Goal: Transaction & Acquisition: Obtain resource

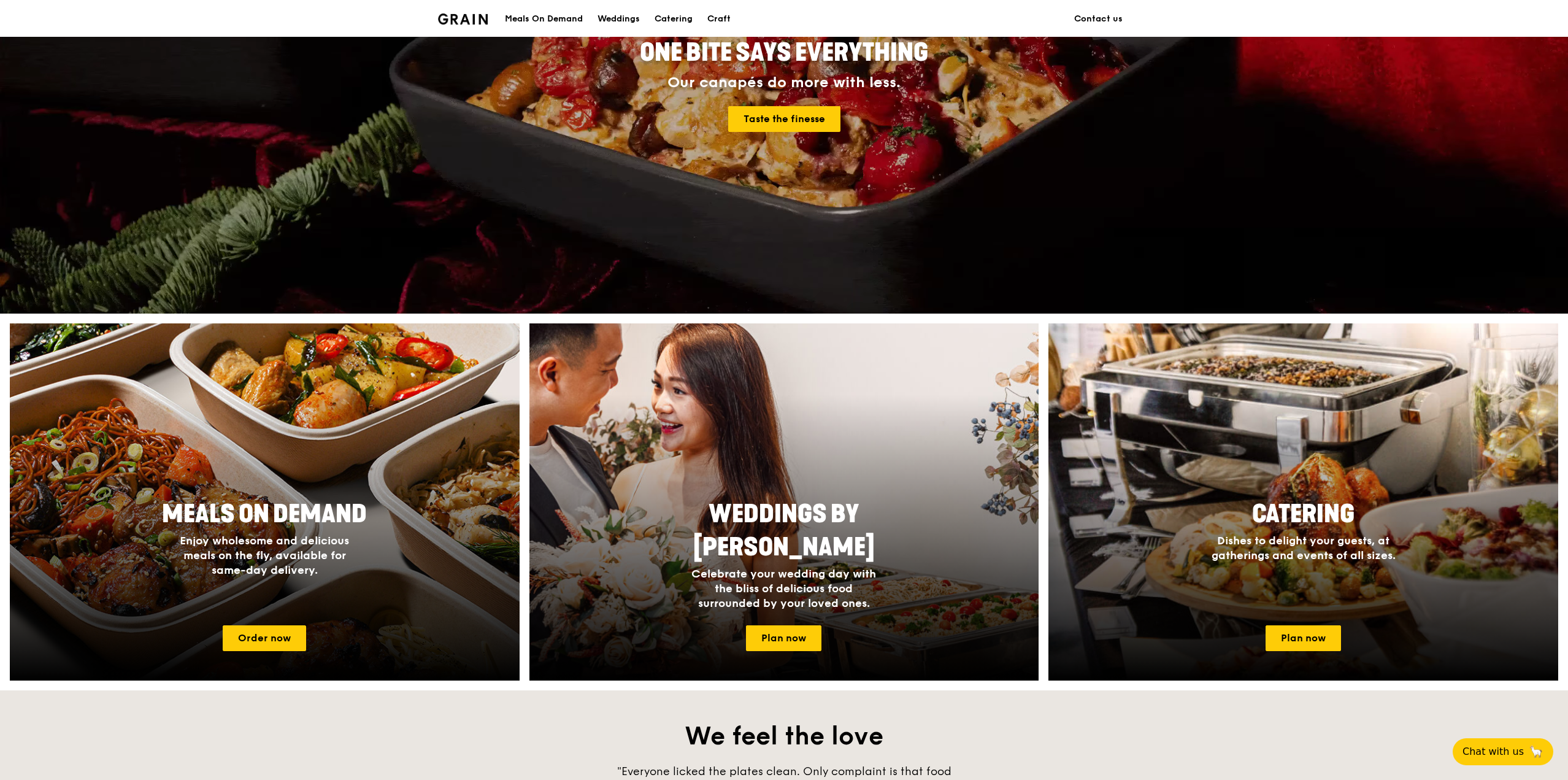
scroll to position [182, 0]
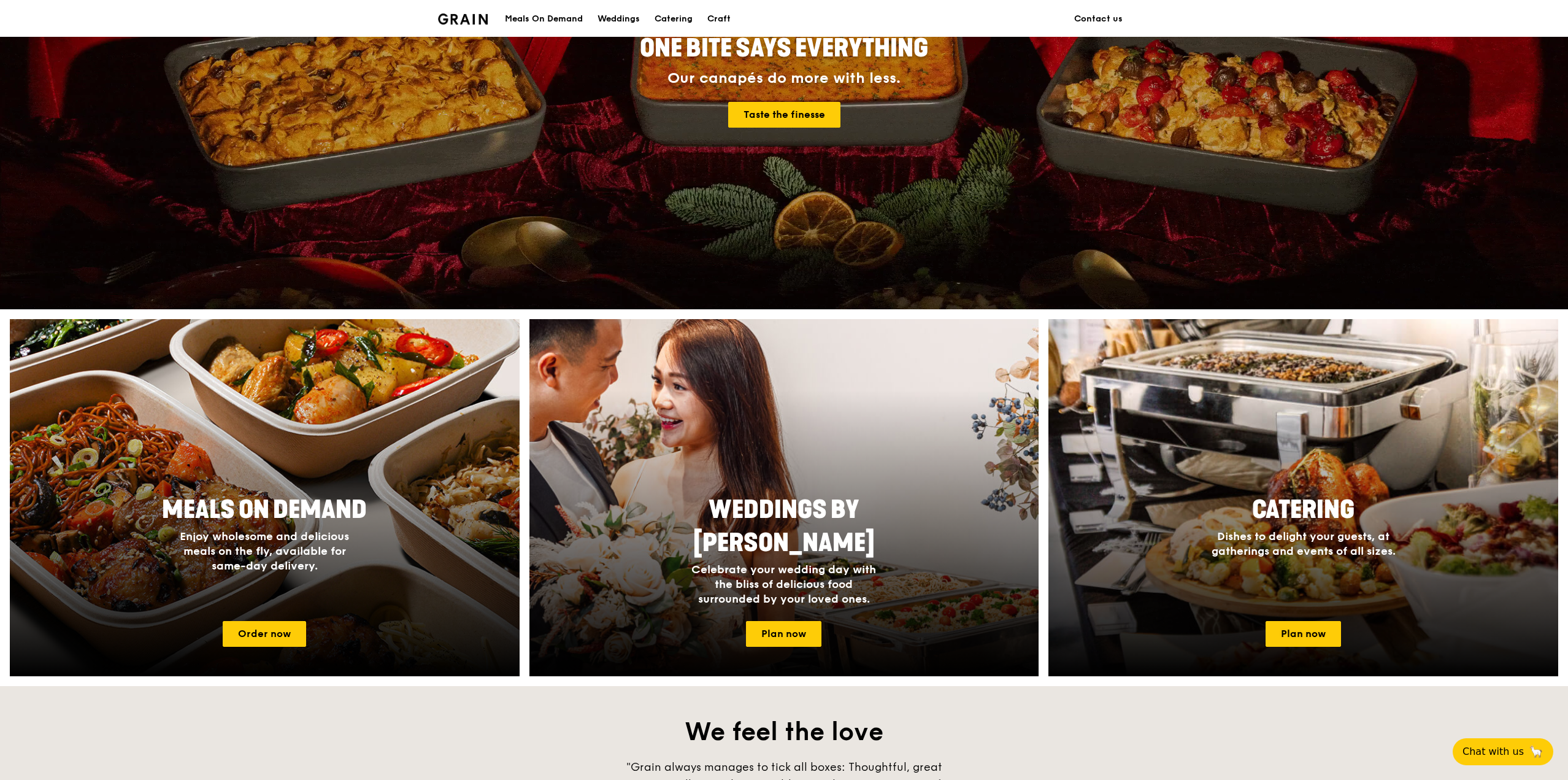
click at [1269, 450] on div at bounding box center [1303, 497] width 510 height 357
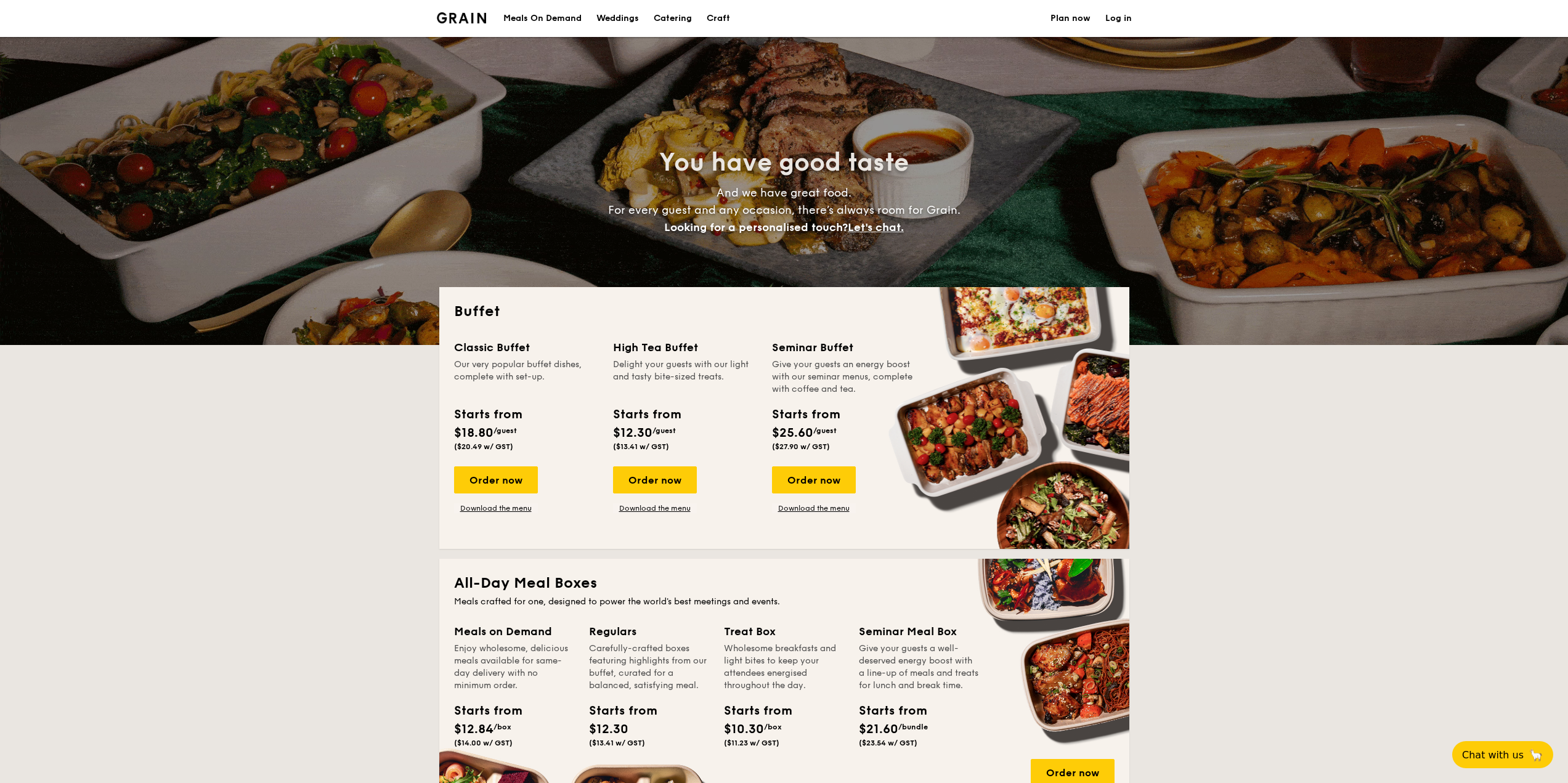
select select
click at [634, 472] on div "Order now" at bounding box center [655, 480] width 84 height 27
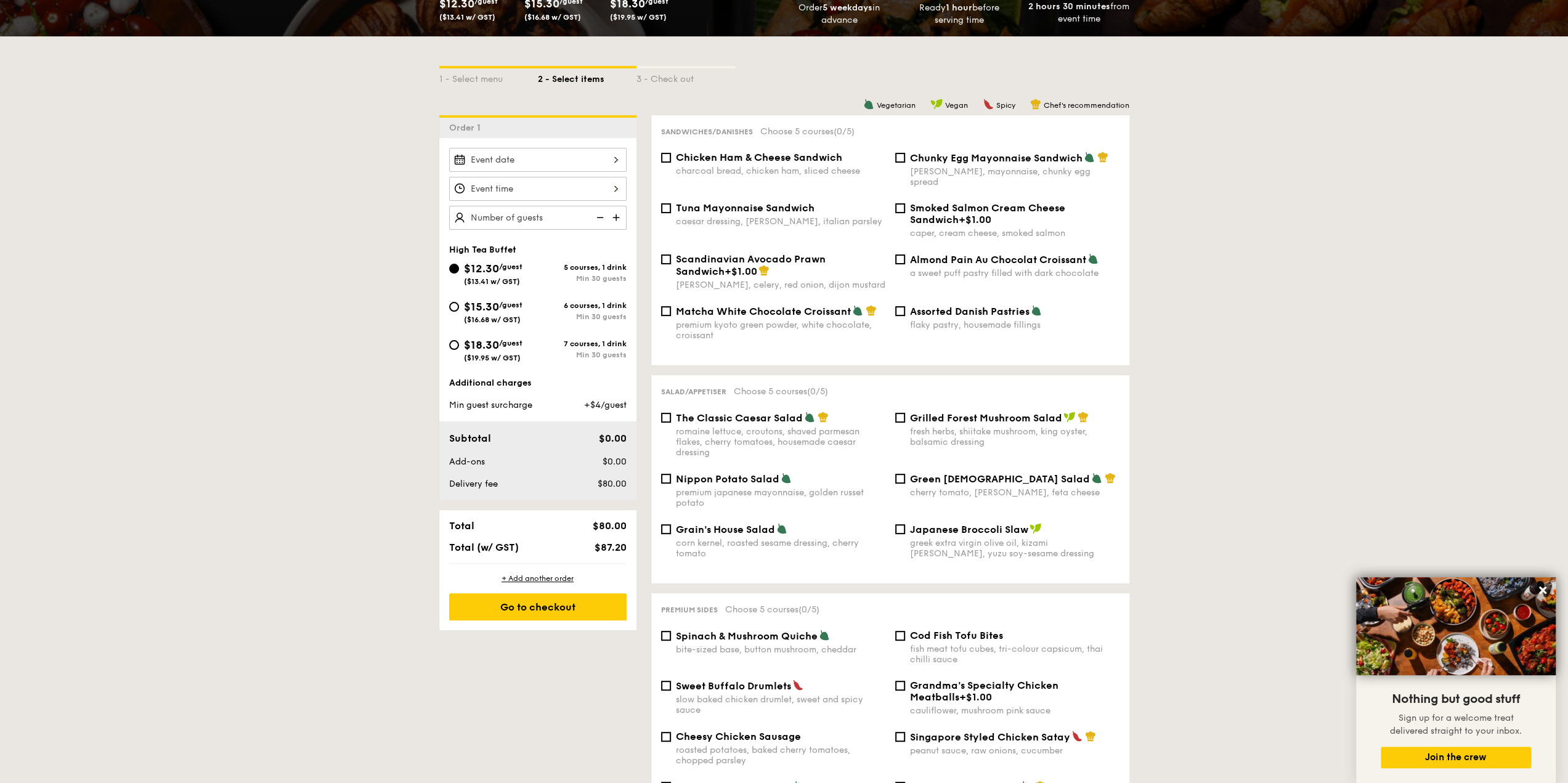
scroll to position [229, 0]
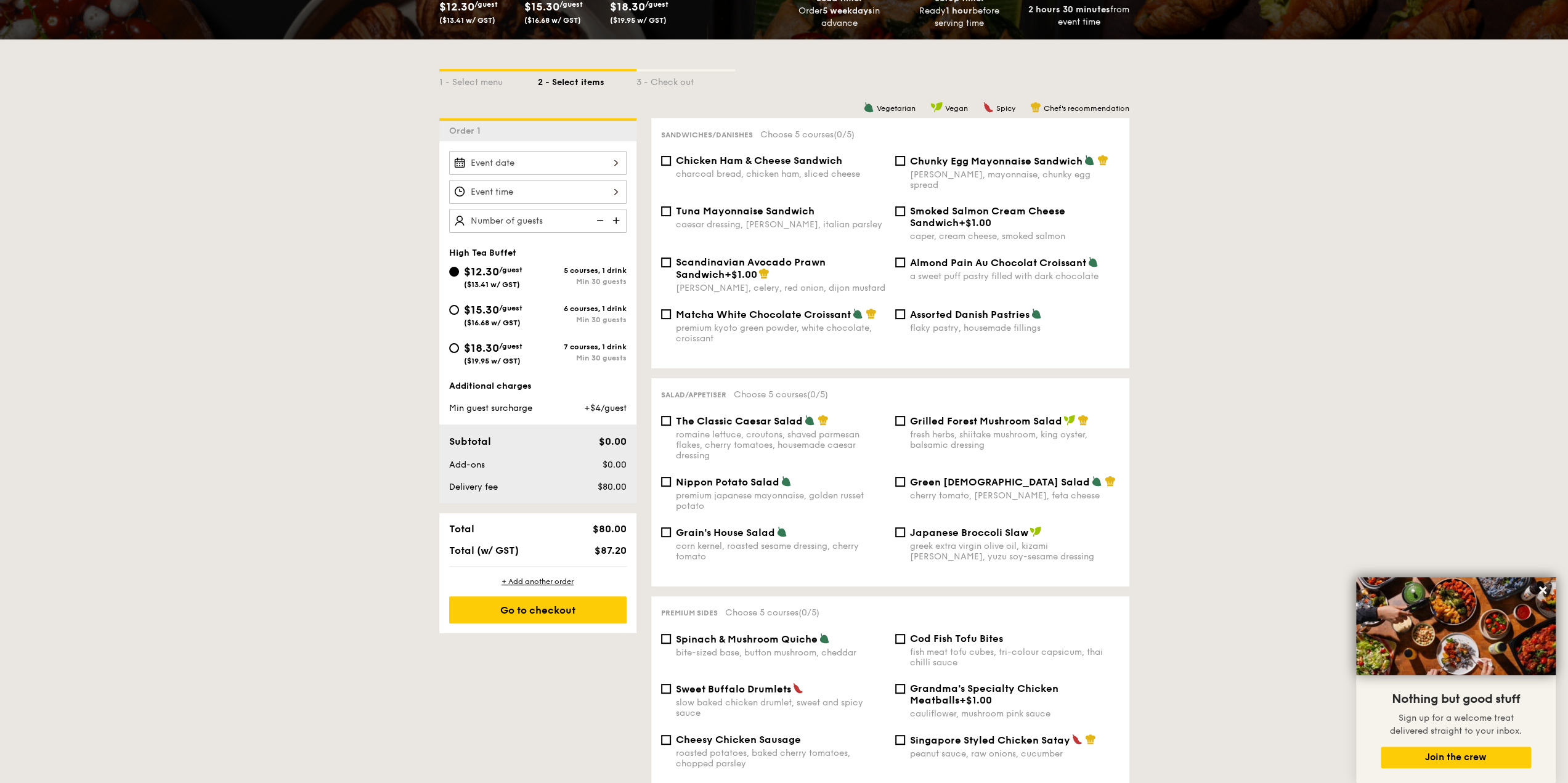
click at [458, 344] on div "$18.30 /guest ($19.95 w/ GST)" at bounding box center [493, 352] width 89 height 26
click at [458, 344] on input "$18.30 /guest ($19.95 w/ GST) 7 courses, 1 drink Min 30 guests" at bounding box center [454, 348] width 10 height 10
radio input "true"
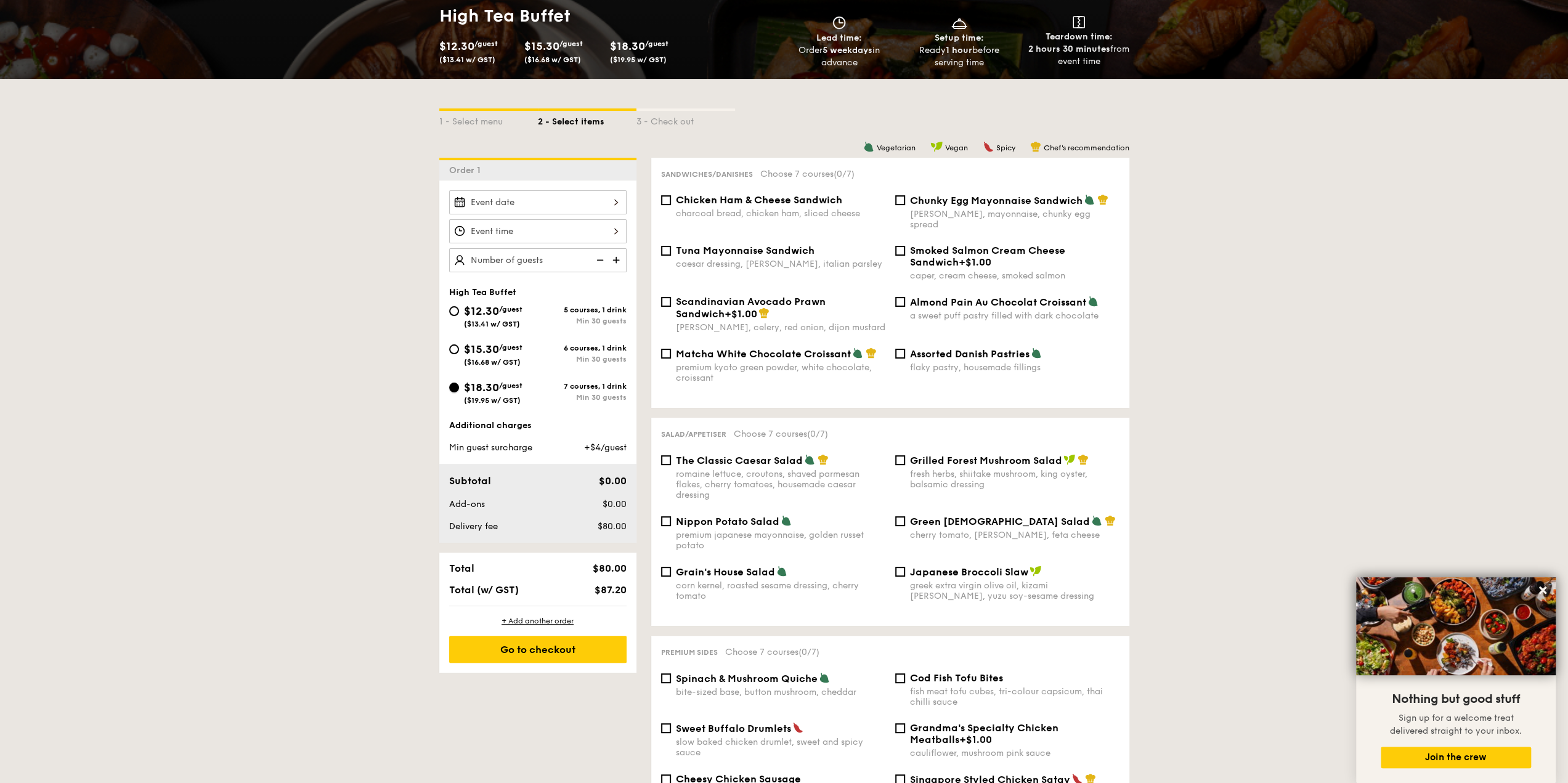
scroll to position [216, 0]
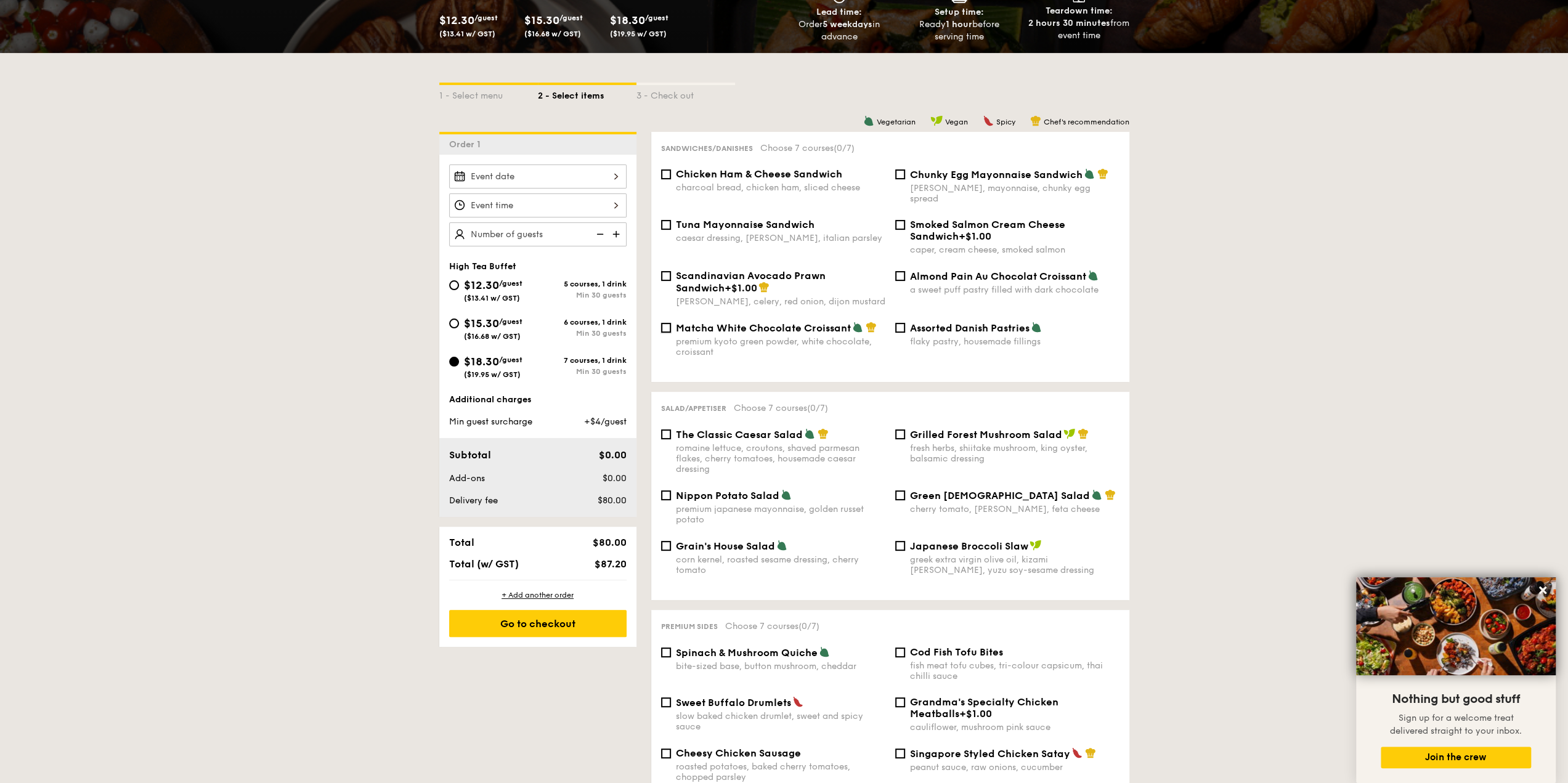
click at [665, 323] on input "Matcha White Chocolate Croissant premium kyoto green powder, white chocolate, c…" at bounding box center [666, 328] width 10 height 10
checkbox input "true"
click at [669, 271] on input "Scandinavian Avocado Prawn Sandwich +$1.00 [PERSON_NAME], celery, red onion, di…" at bounding box center [666, 276] width 10 height 10
checkbox input "true"
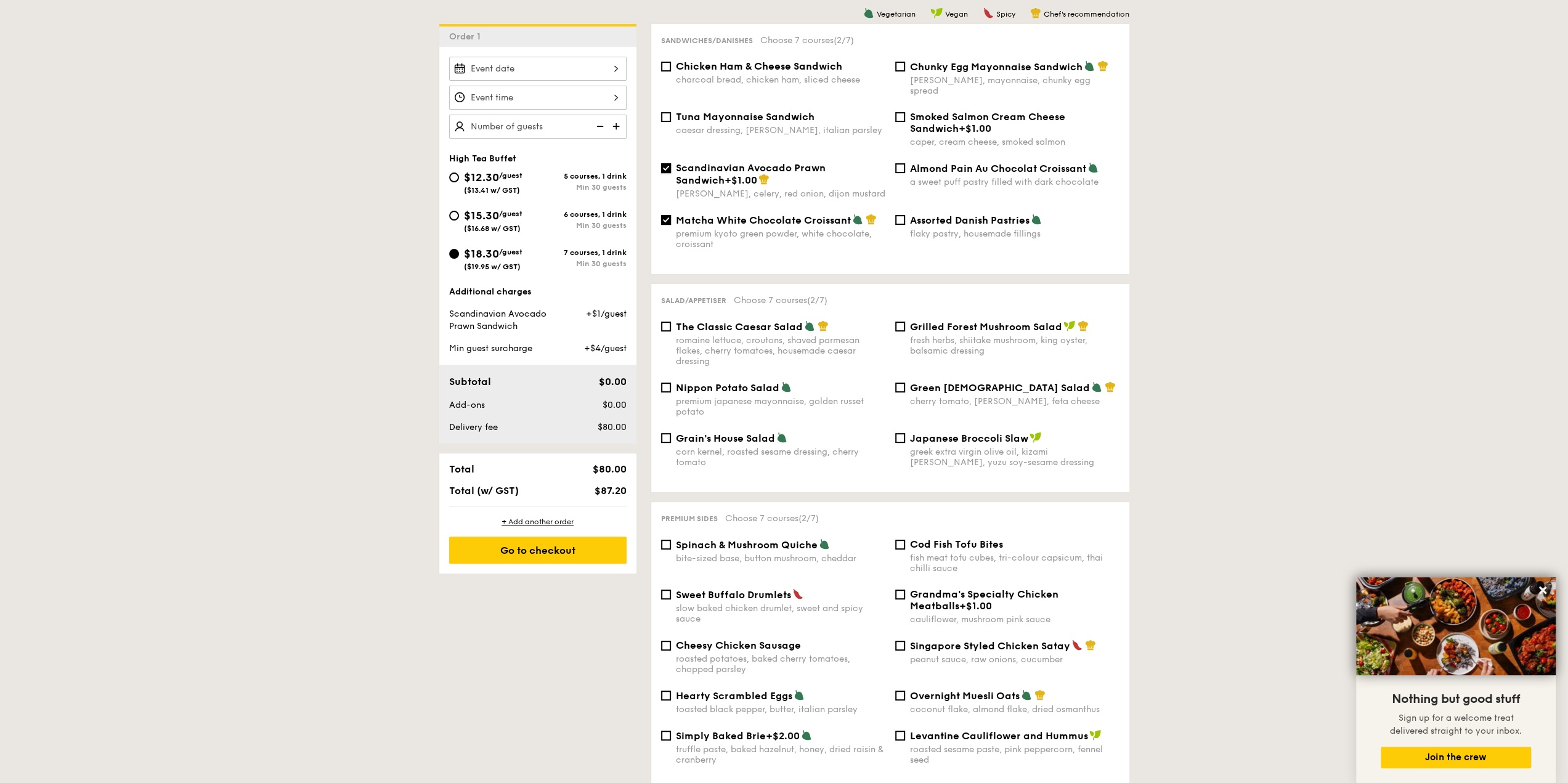
scroll to position [335, 0]
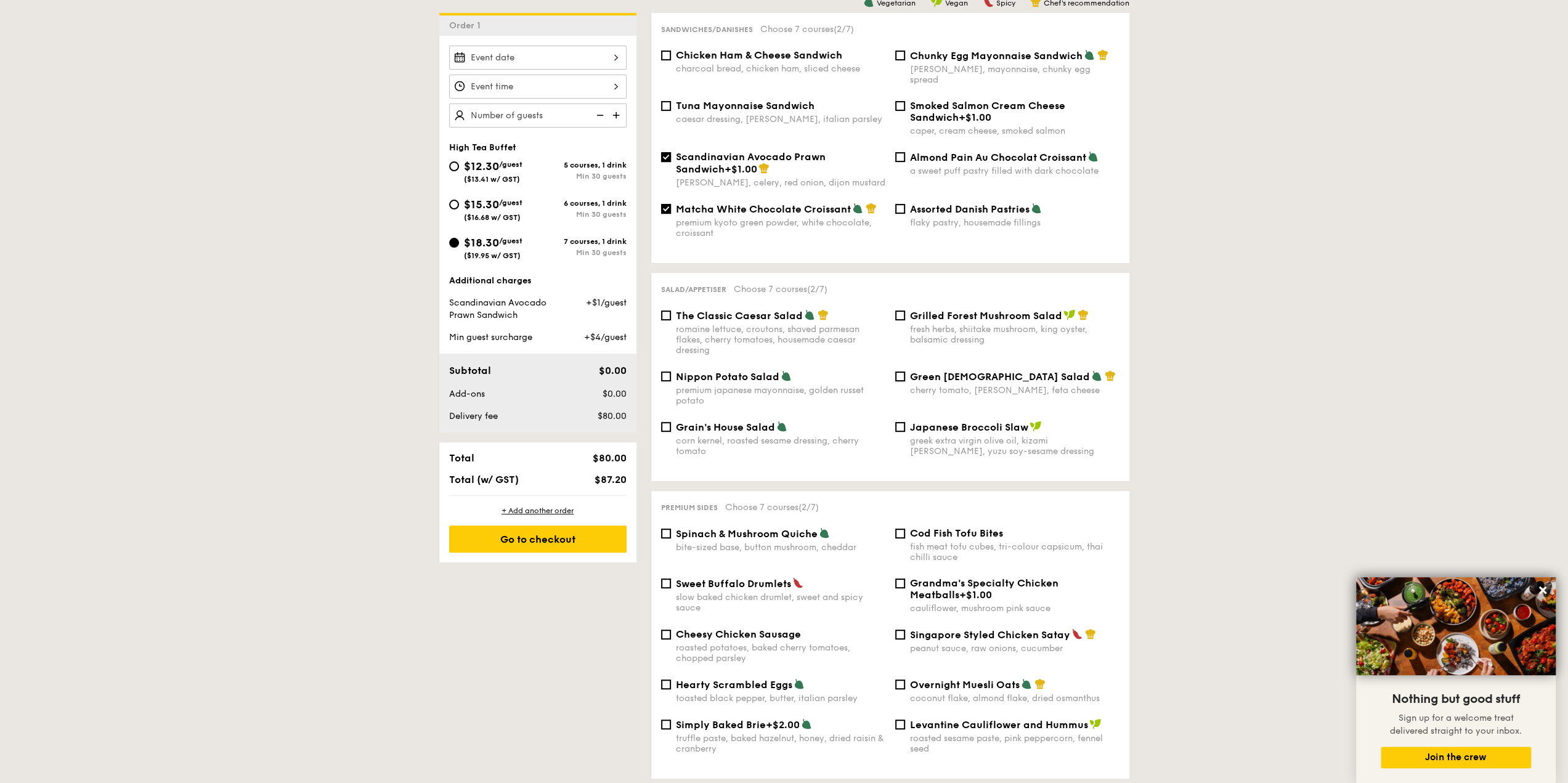
click at [901, 371] on input "Green Goddess Salad cherry tomato, [PERSON_NAME], feta cheese" at bounding box center [900, 376] width 10 height 10
checkbox input "true"
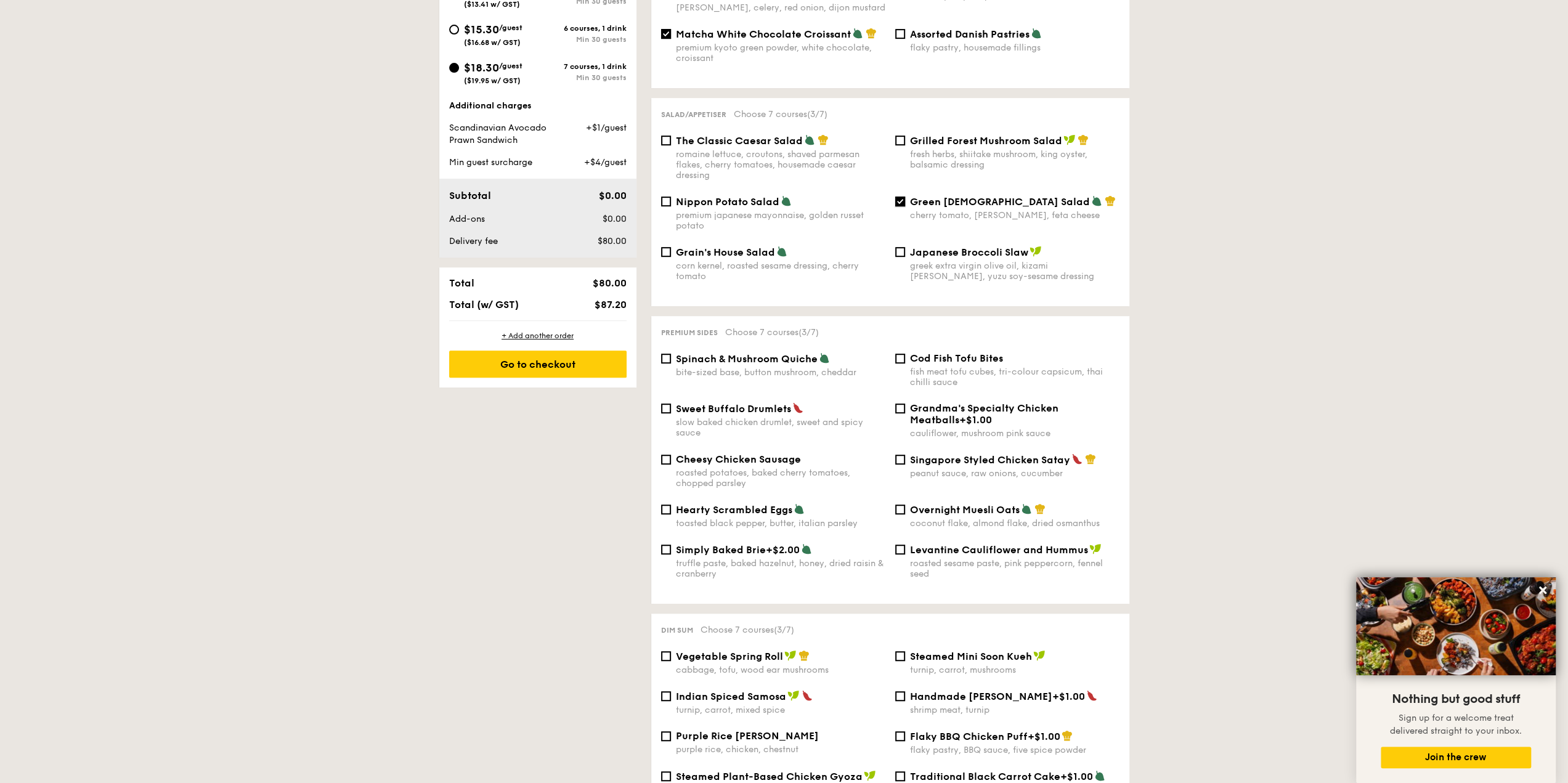
scroll to position [510, 0]
click at [904, 457] on div "Singapore Styled Chicken Satay peanut sauce, raw onions, cucumber" at bounding box center [1007, 465] width 234 height 25
click at [897, 454] on input "Singapore Styled Chicken Satay peanut sauce, raw onions, cucumber" at bounding box center [900, 459] width 10 height 10
checkbox input "true"
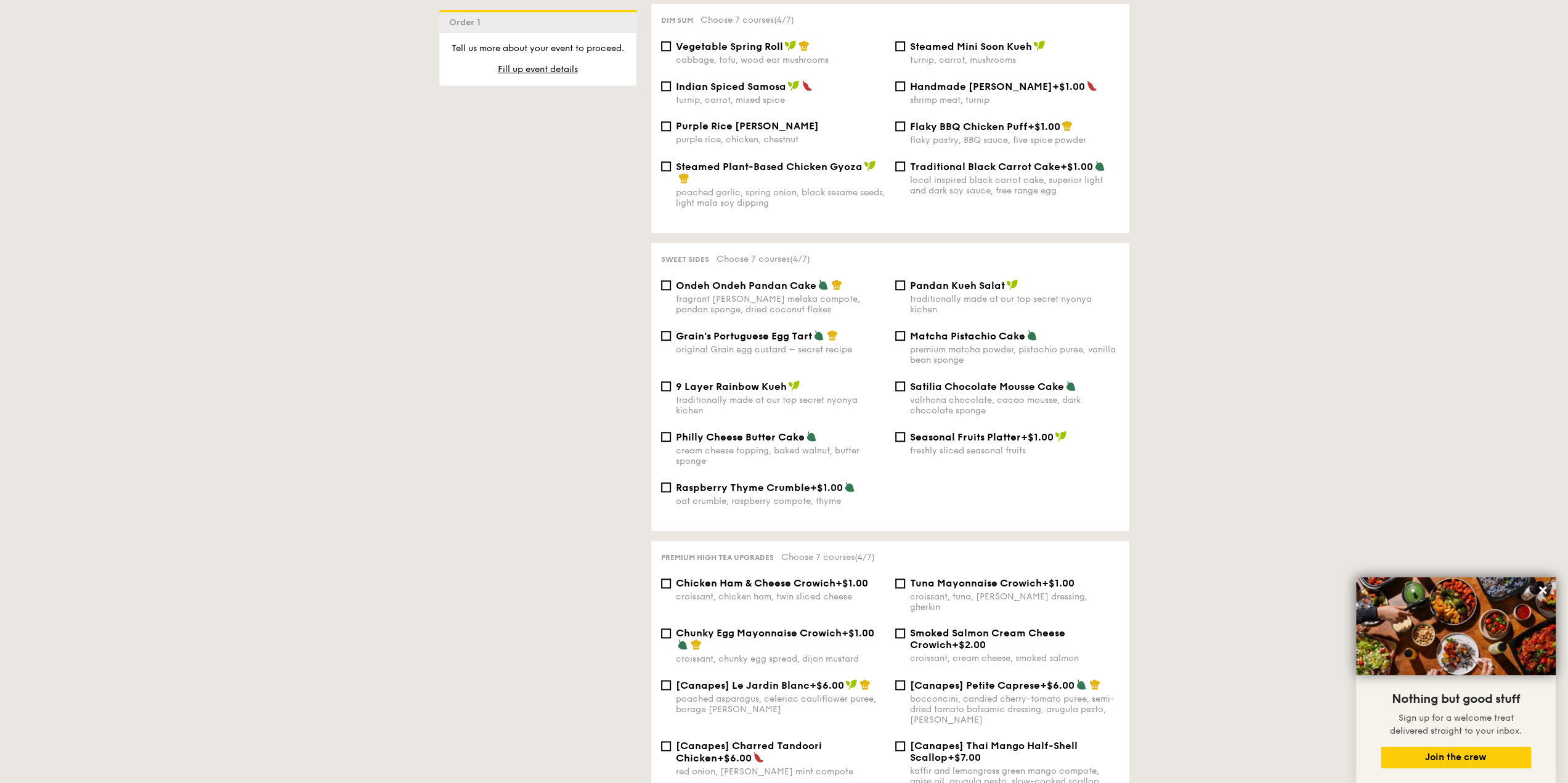
scroll to position [1117, 0]
click at [556, 309] on div "1 - Select menu 2 - Select items 3 - Check out Order 1 High Tea Buffet $12.30 /…" at bounding box center [784, 179] width 710 height 2054
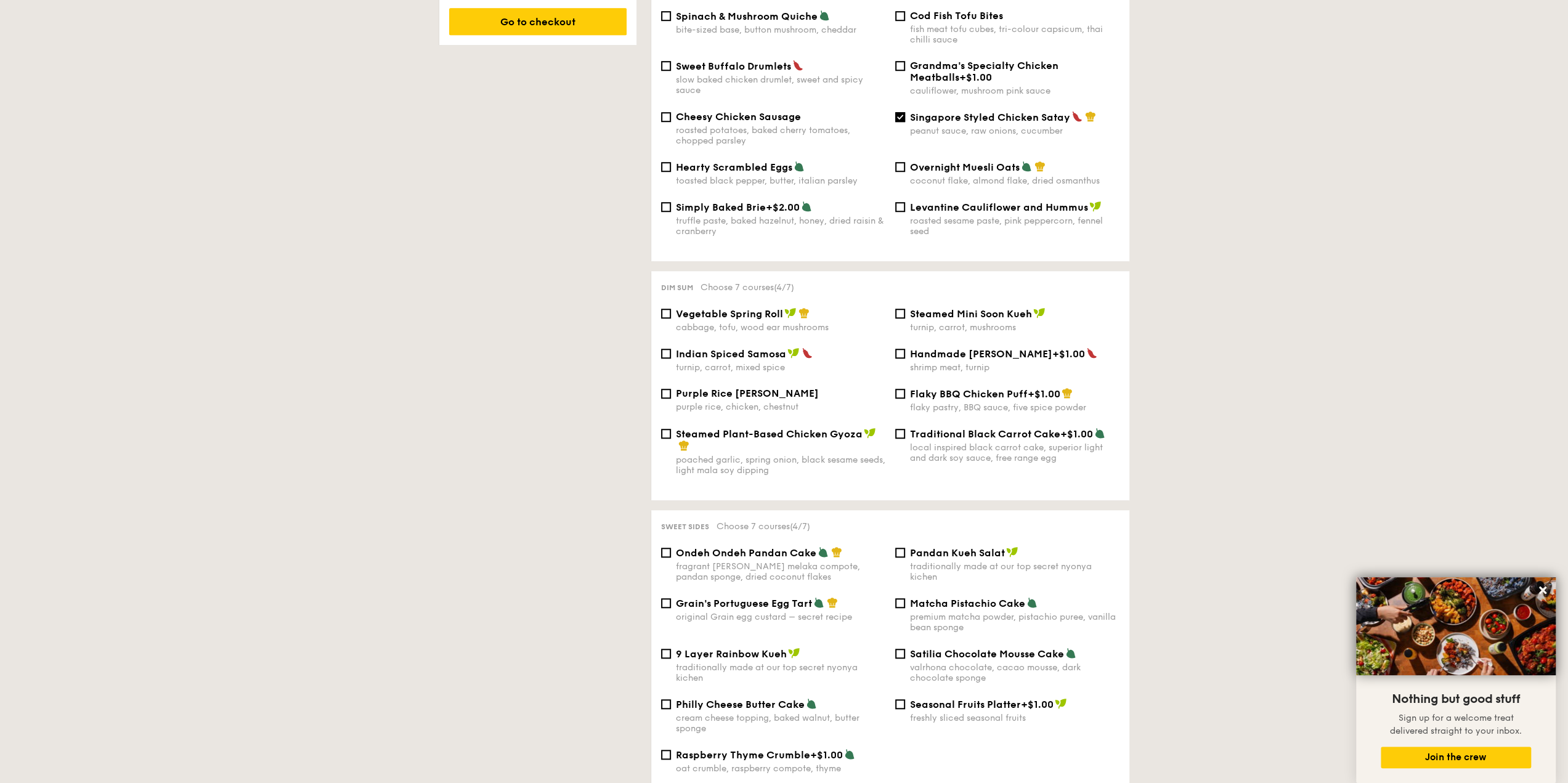
scroll to position [856, 0]
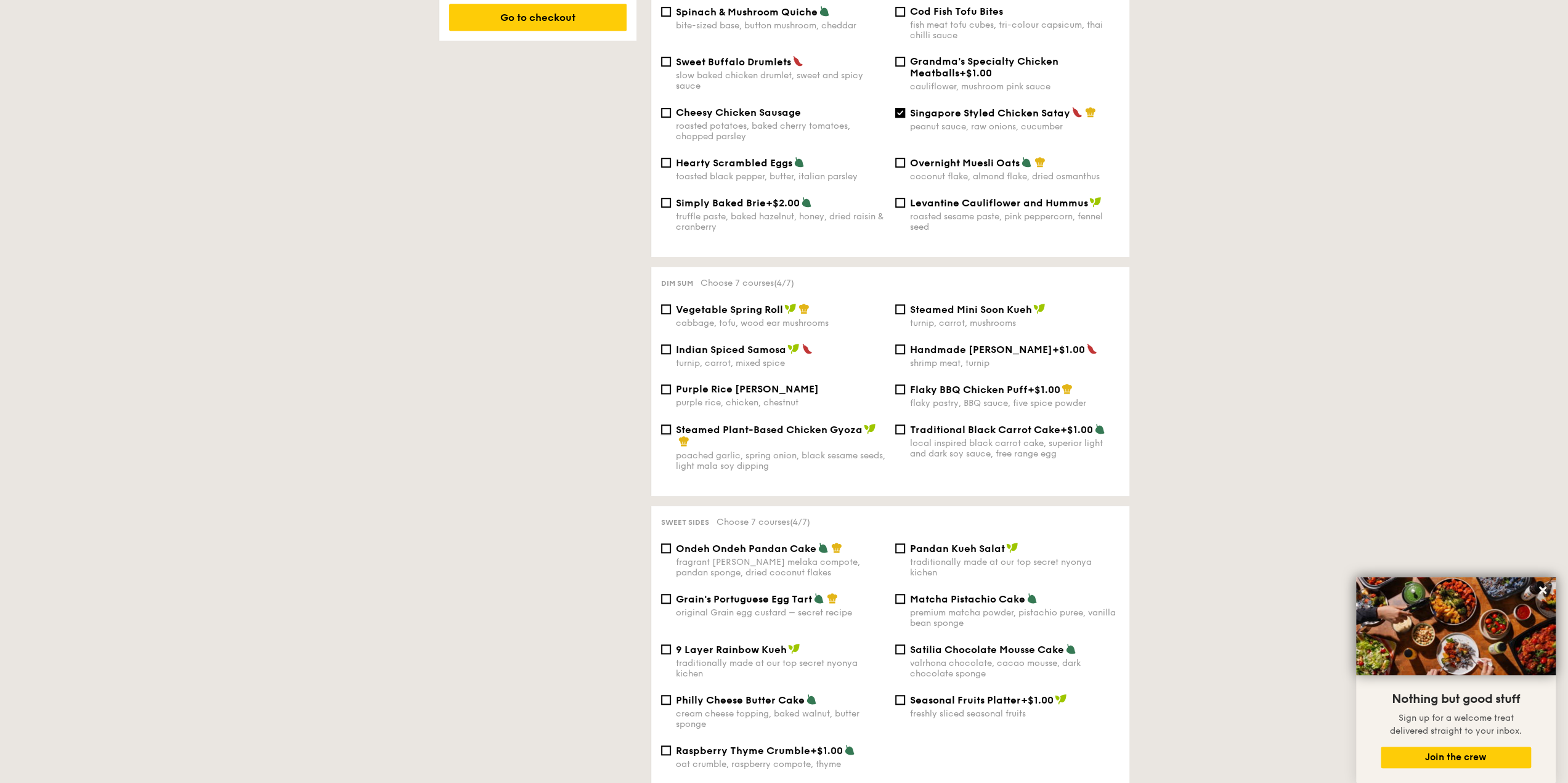
click at [664, 431] on input "Steamed Plant-Based Chicken Gyoza poached garlic, spring onion, black sesame se…" at bounding box center [666, 430] width 10 height 10
checkbox input "true"
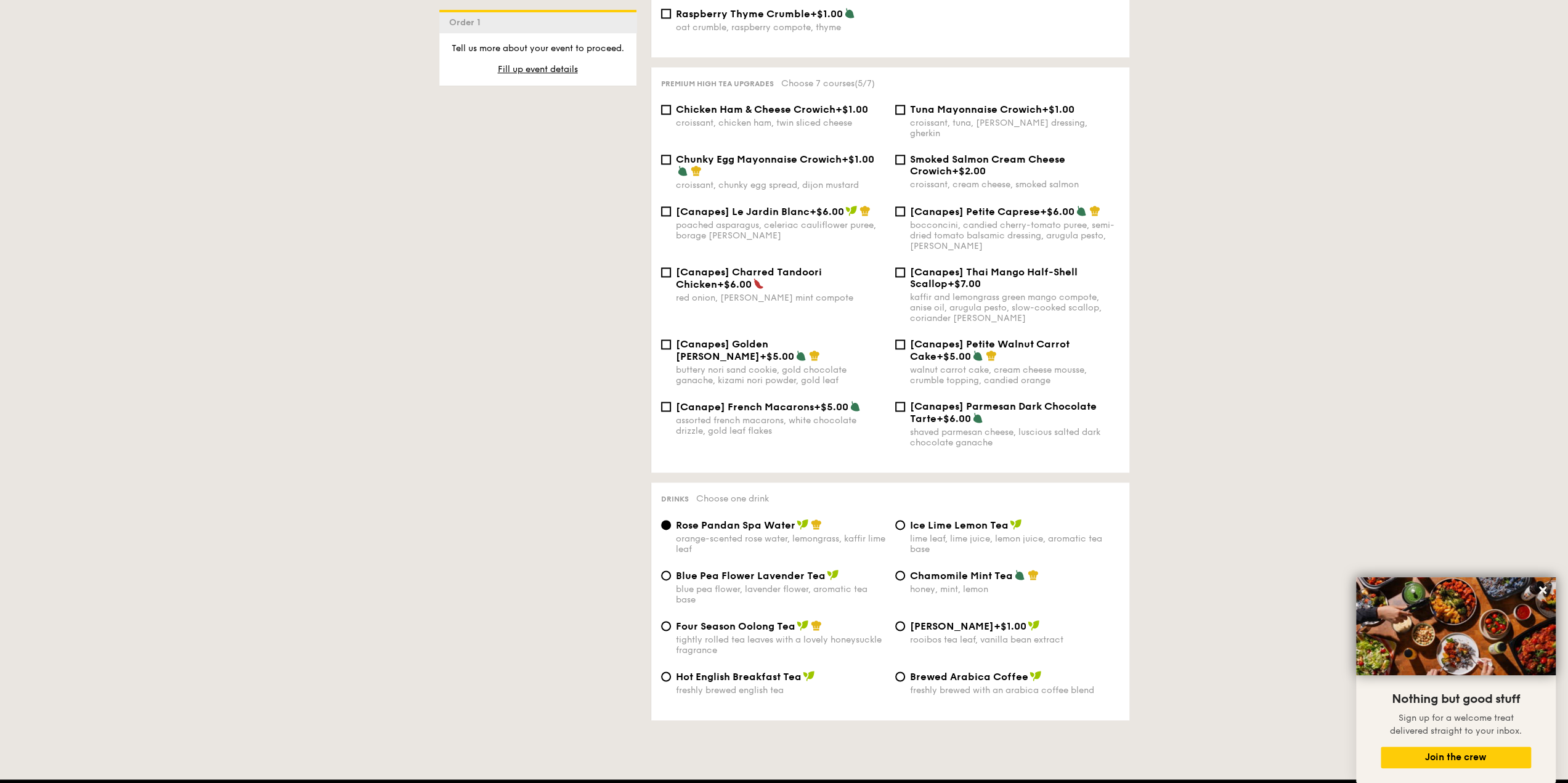
scroll to position [1593, 0]
click at [904, 570] on div "Chamomile Mint Tea honey, mint, lemon" at bounding box center [1007, 582] width 234 height 25
click at [896, 569] on div "Chamomile Mint Tea honey, mint, lemon" at bounding box center [1007, 582] width 234 height 25
click at [906, 520] on div "Ice Lime Lemon Tea lime leaf, lime juice, lemon juice, aromatic tea base" at bounding box center [1007, 536] width 234 height 36
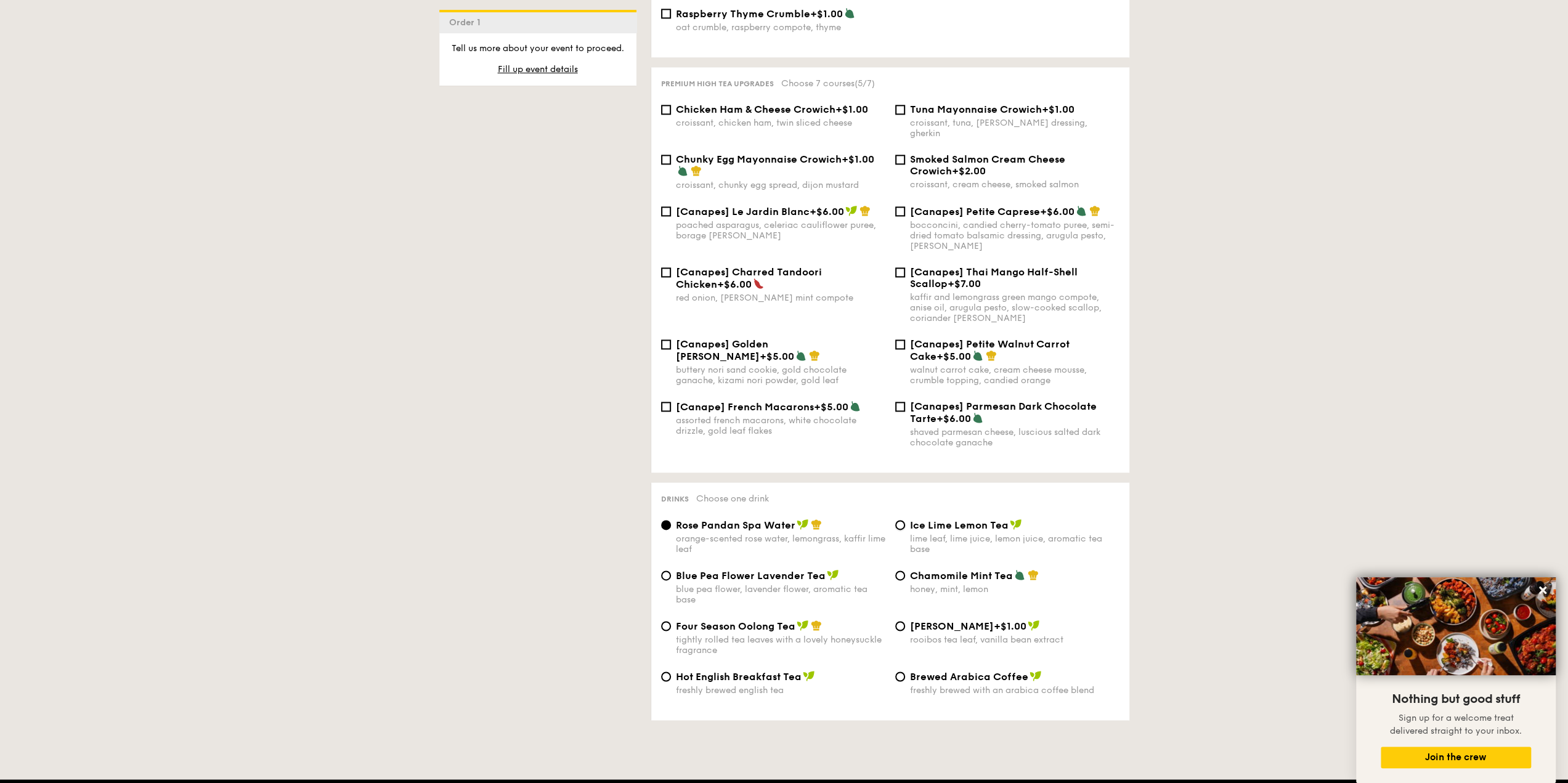
click at [901, 520] on input "Ice Lime Lemon Tea lime leaf, lime juice, lemon juice, aromatic tea base" at bounding box center [900, 525] width 10 height 10
radio input "true"
click at [902, 570] on input "Chamomile Mint Tea honey, mint, lemon" at bounding box center [900, 575] width 10 height 10
radio input "true"
click at [665, 624] on input "Four Season Oolong Tea tightly rolled tea leaves with a lovely honeysuckle frag…" at bounding box center [666, 626] width 10 height 10
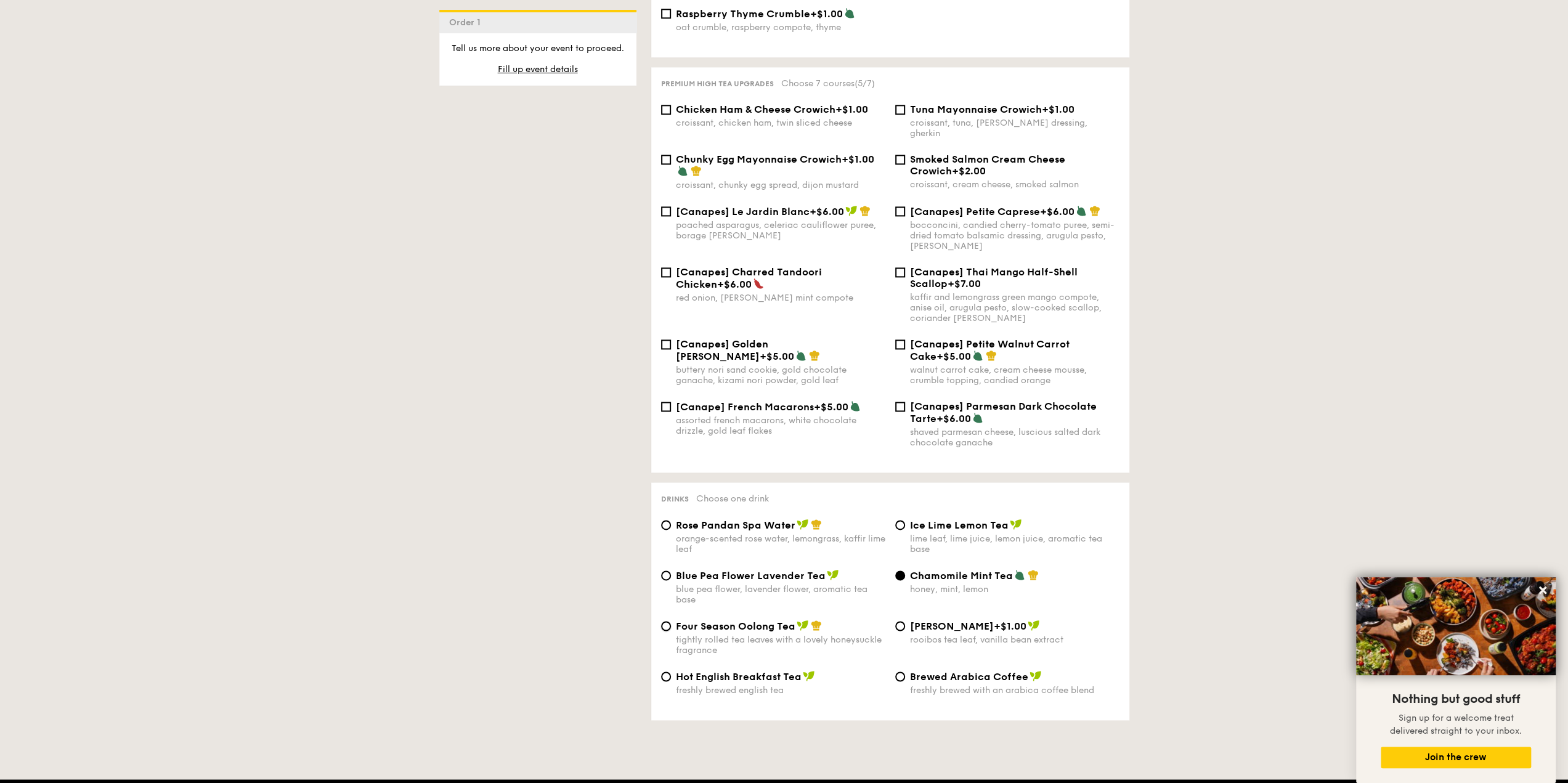
radio input "true"
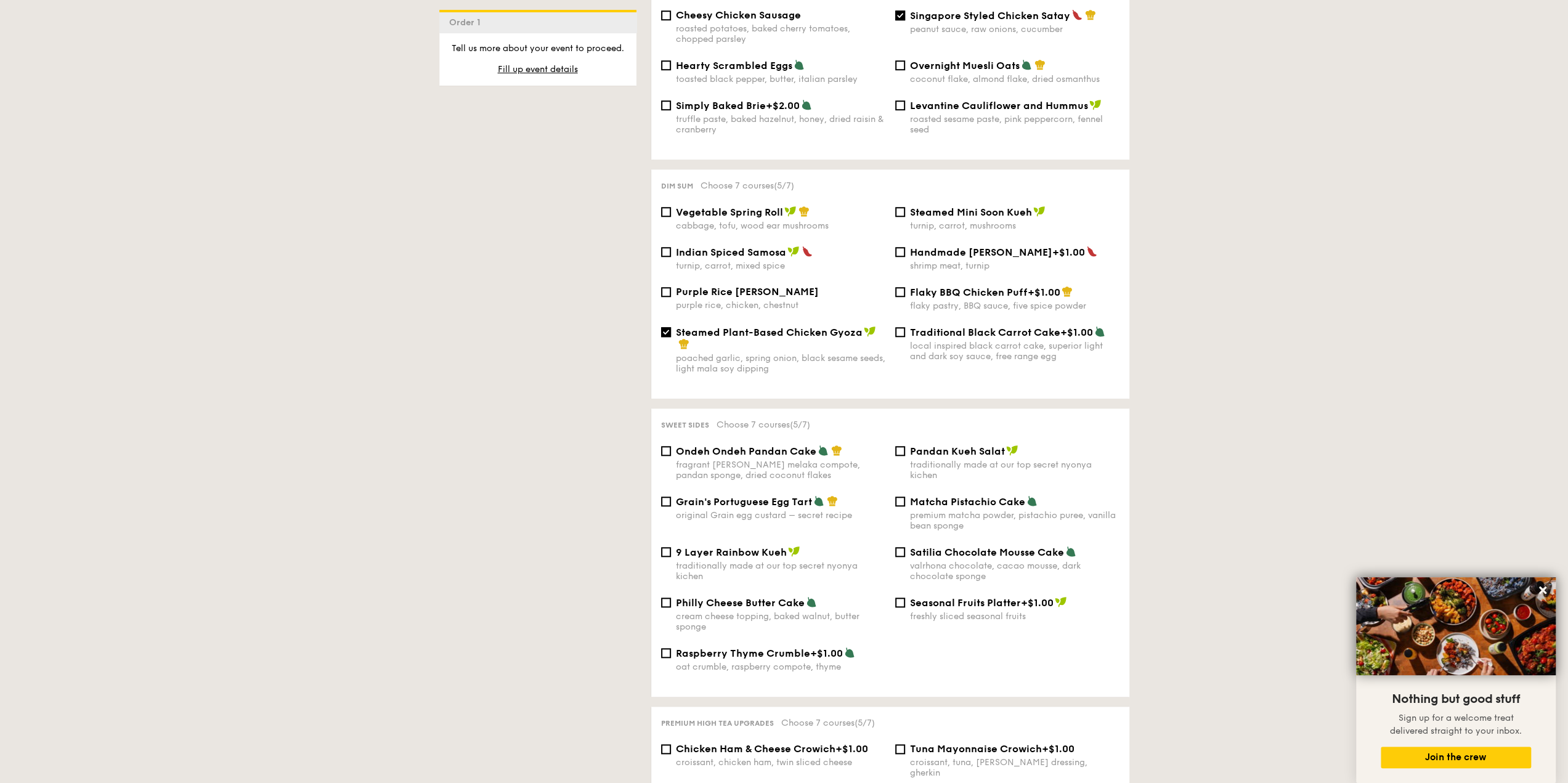
scroll to position [949, 0]
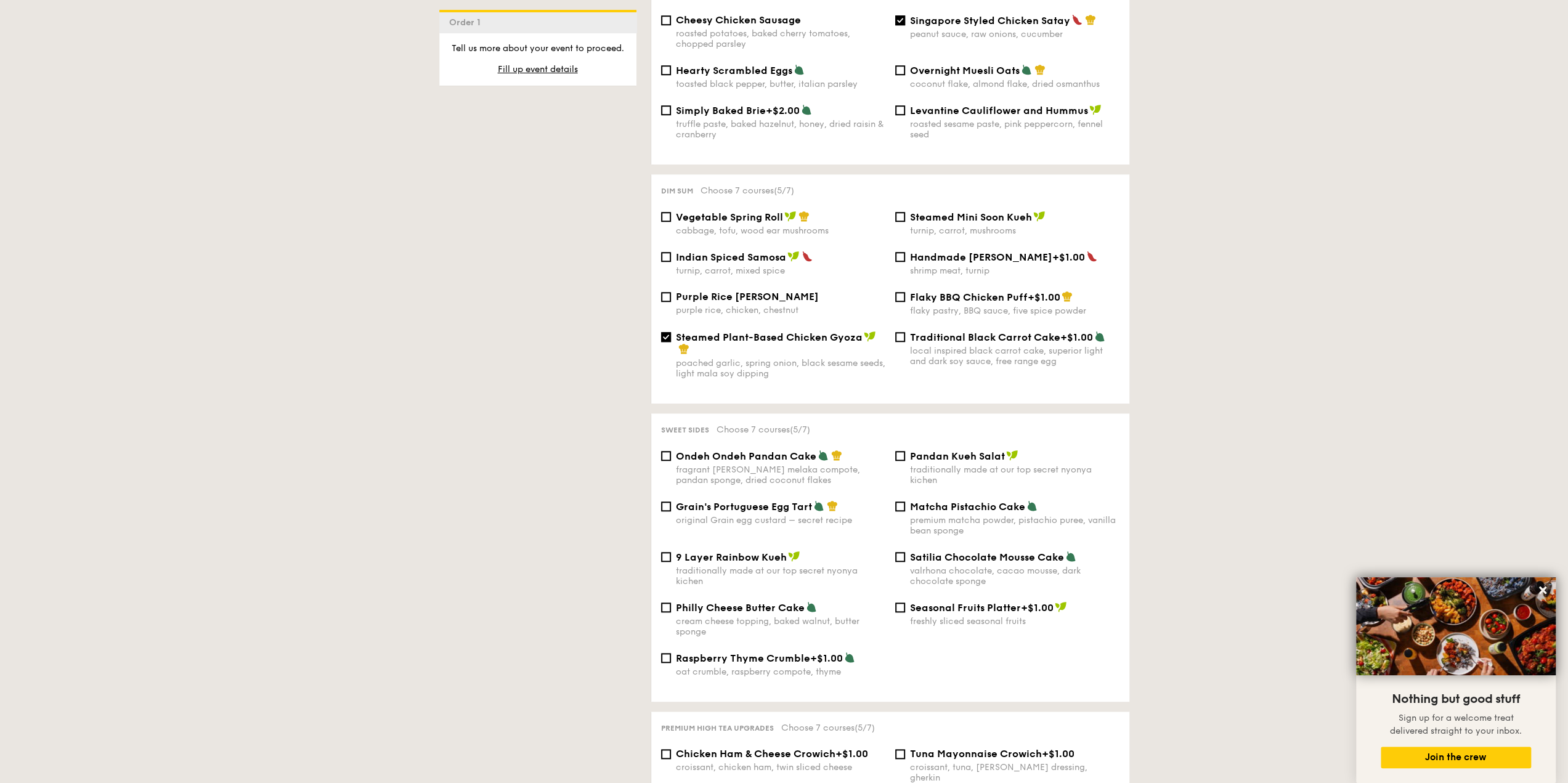
click at [676, 458] on span "Ondeh Ondeh Pandan Cake" at bounding box center [746, 456] width 141 height 12
click at [671, 458] on input "Ondeh Ondeh Pandan Cake fragrant [PERSON_NAME] melaka compote, pandan sponge, d…" at bounding box center [666, 456] width 10 height 10
checkbox input "true"
click at [960, 573] on div "valrhona chocolate, cacao mousse, dark chocolate sponge" at bounding box center [1014, 575] width 210 height 21
click at [905, 562] on input "Satilia Chocolate Mousse Cake valrhona chocolate, cacao mousse, dark chocolate …" at bounding box center [900, 557] width 10 height 10
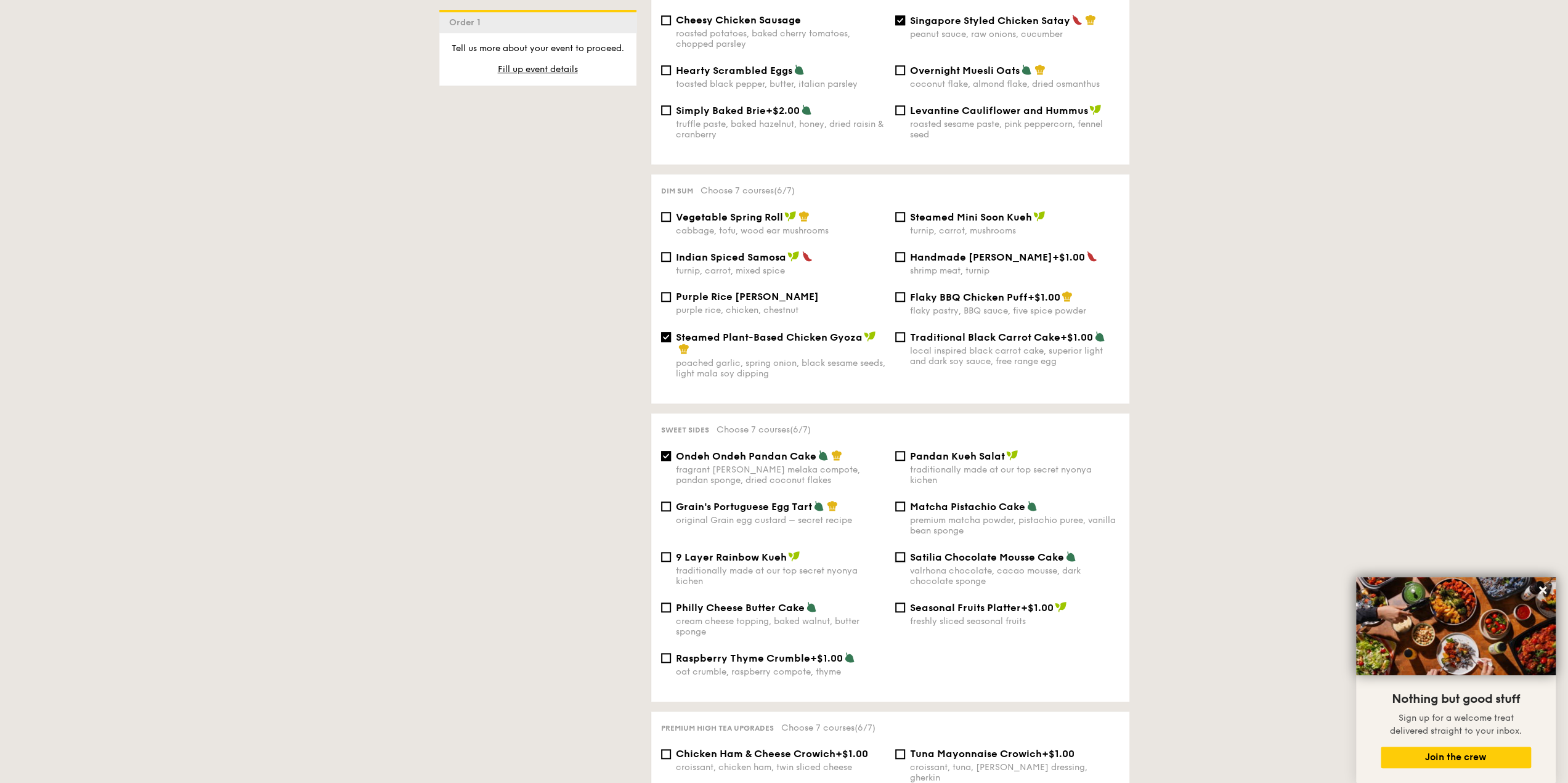
checkbox input "true"
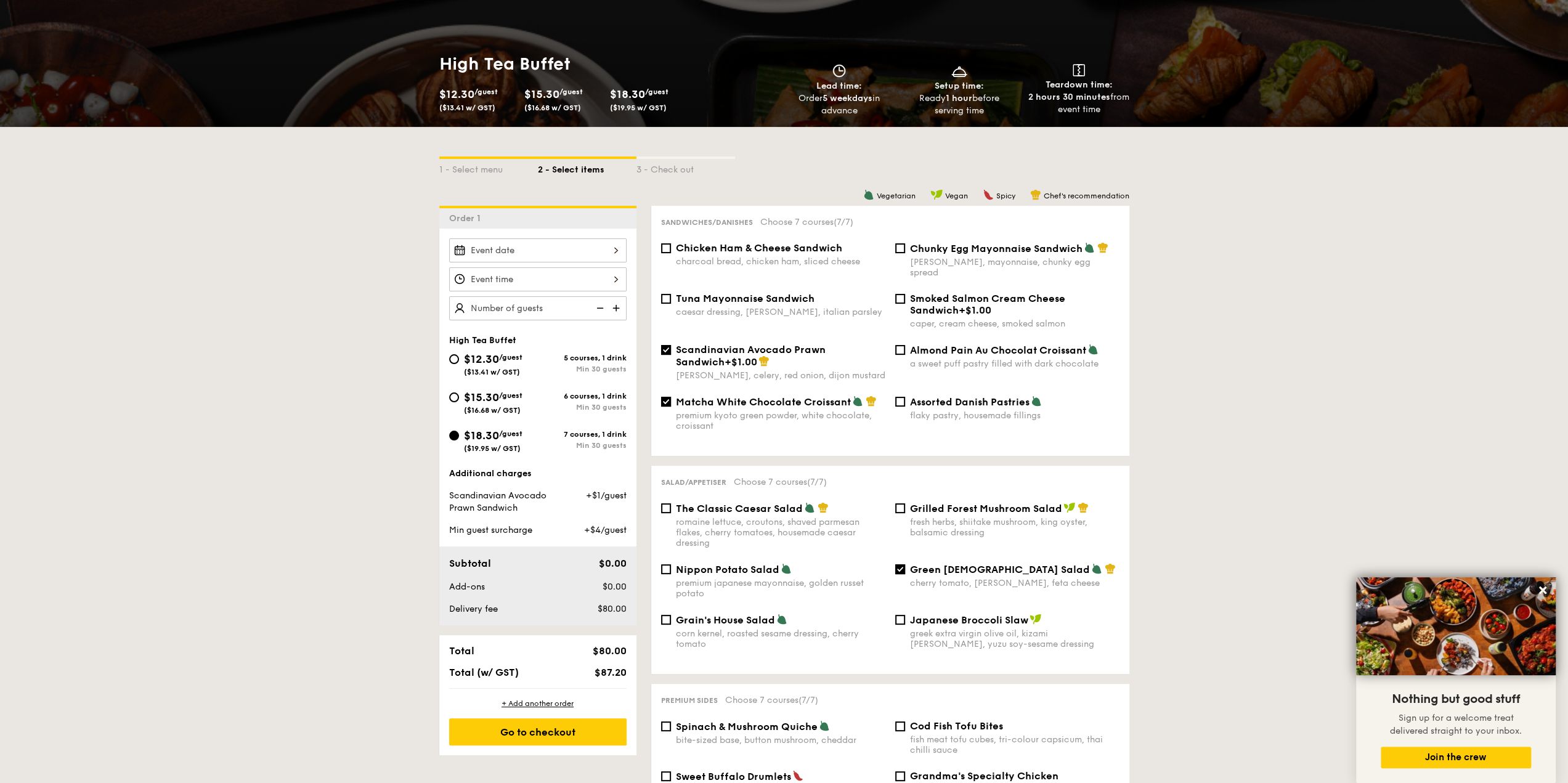
scroll to position [158, 0]
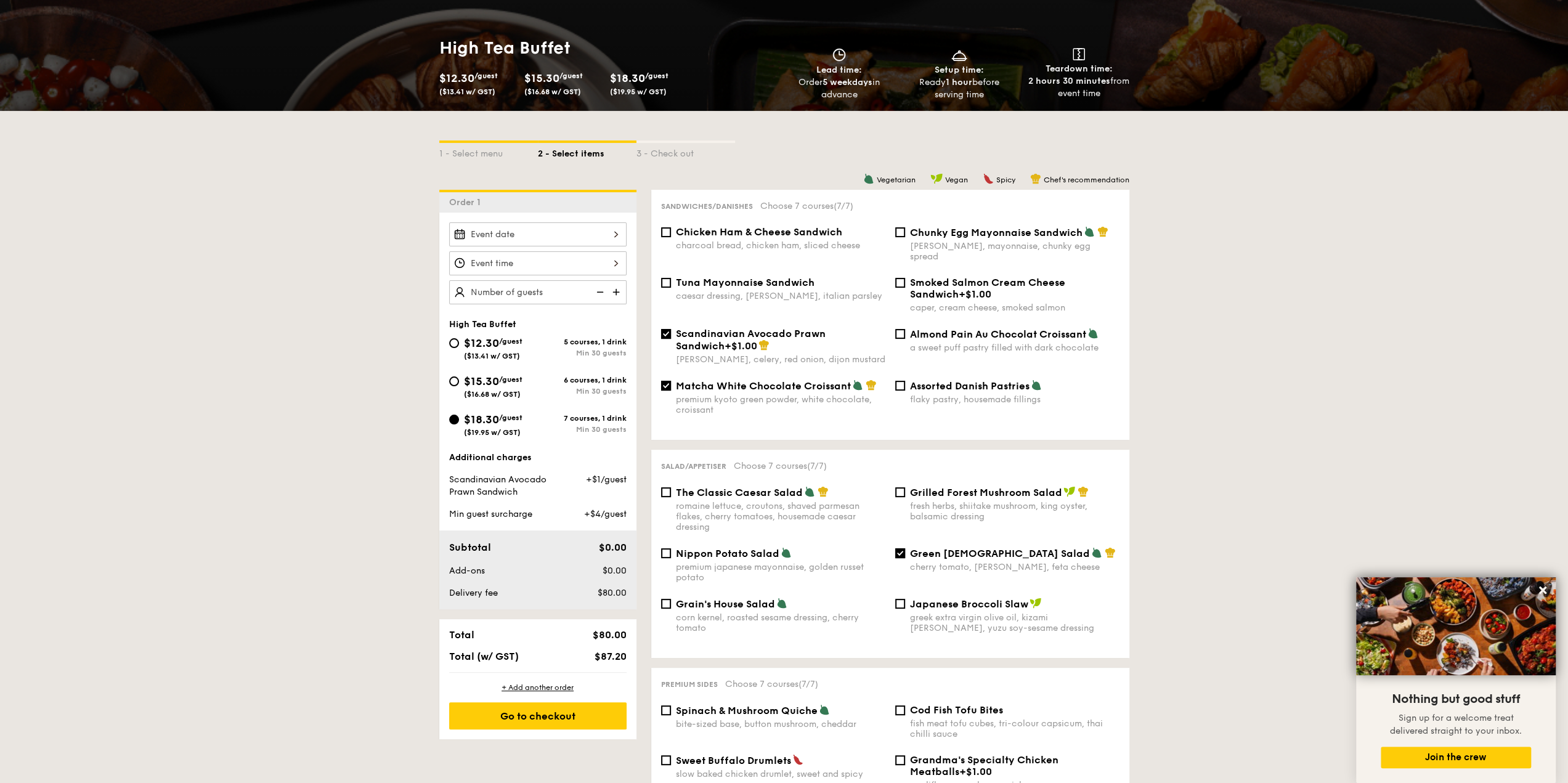
type input "4"
type input "35 guests"
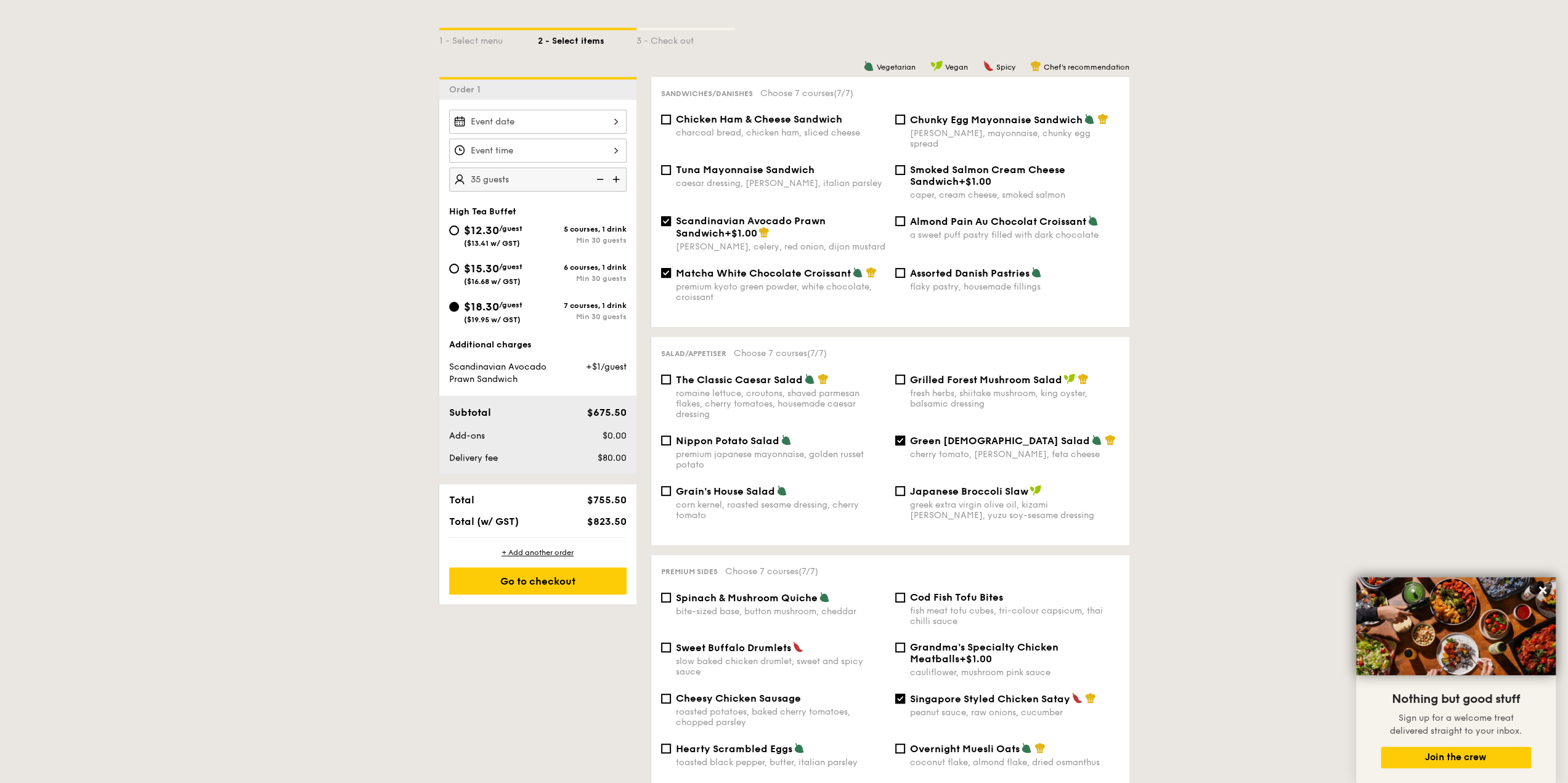
scroll to position [286, 0]
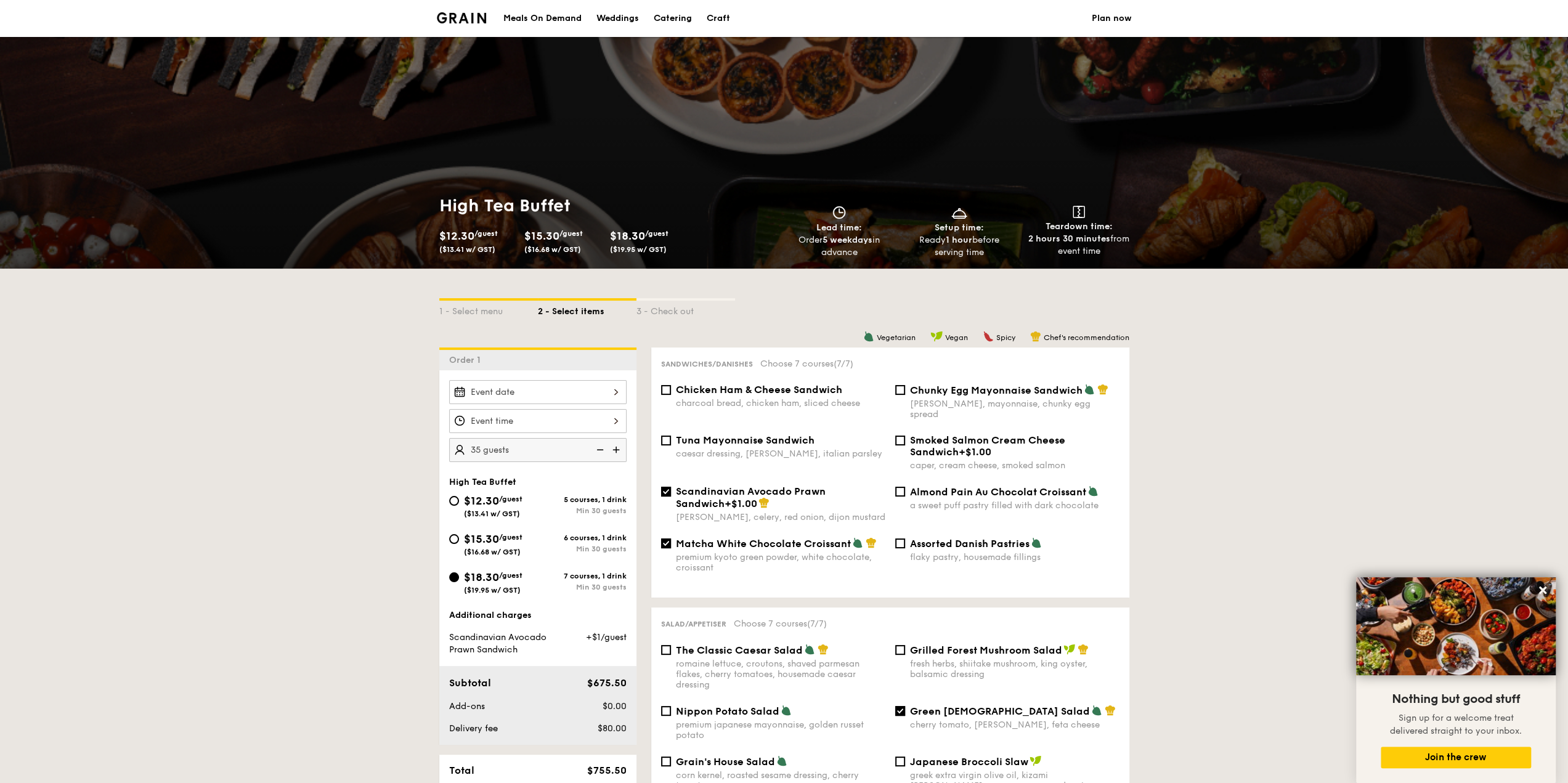
select select
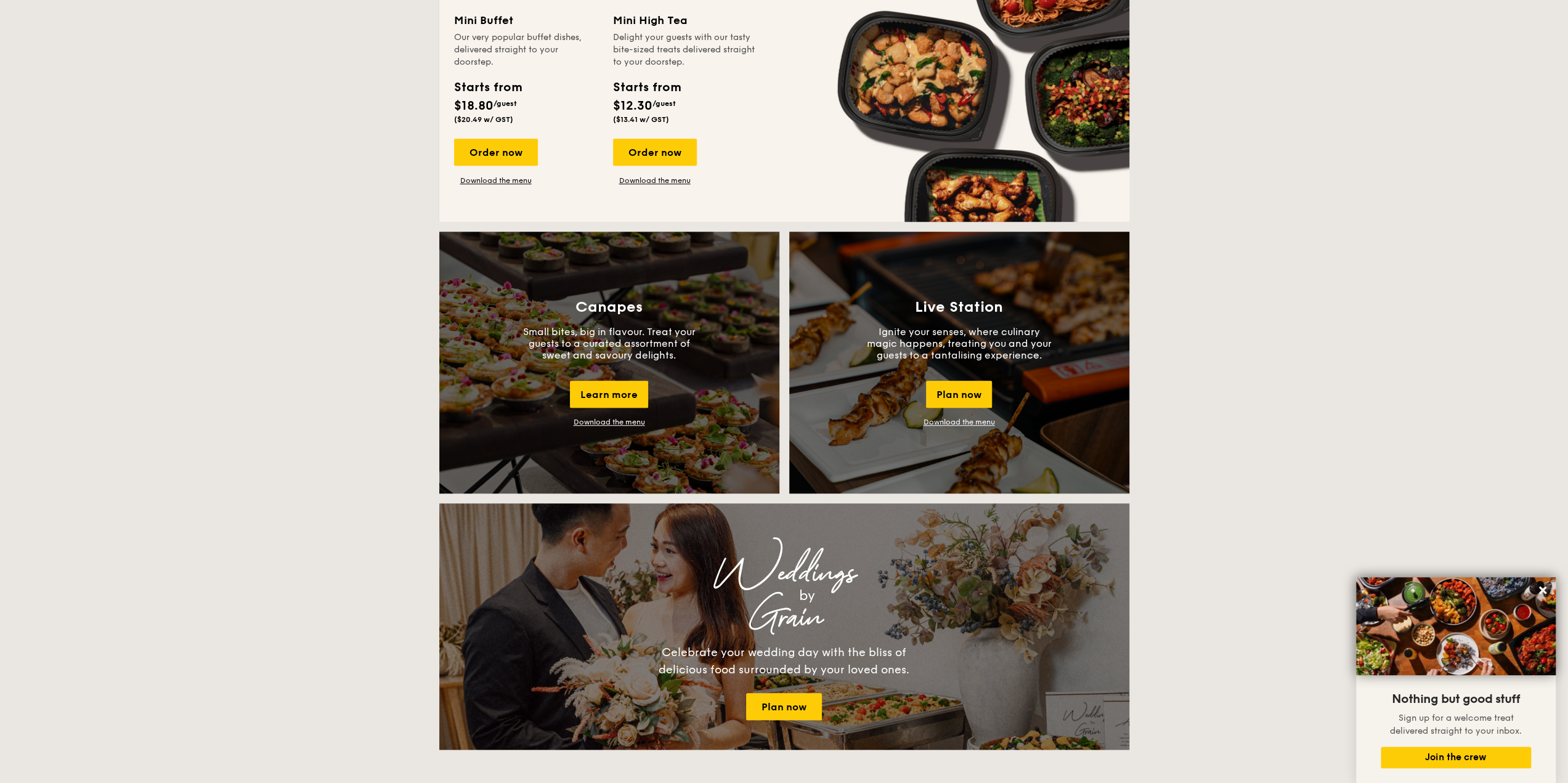
scroll to position [872, 0]
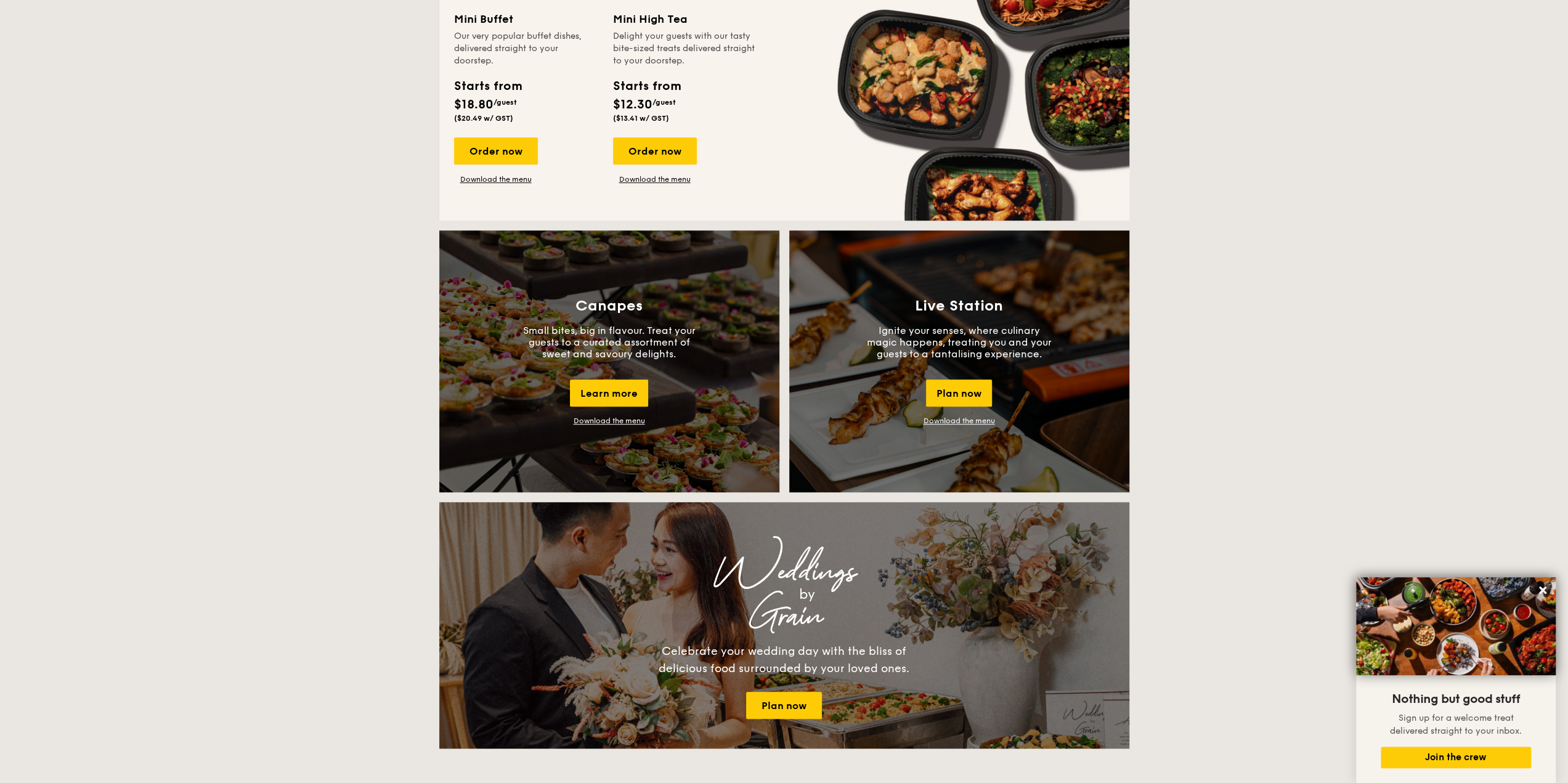
click at [618, 402] on div "Learn more" at bounding box center [609, 393] width 78 height 27
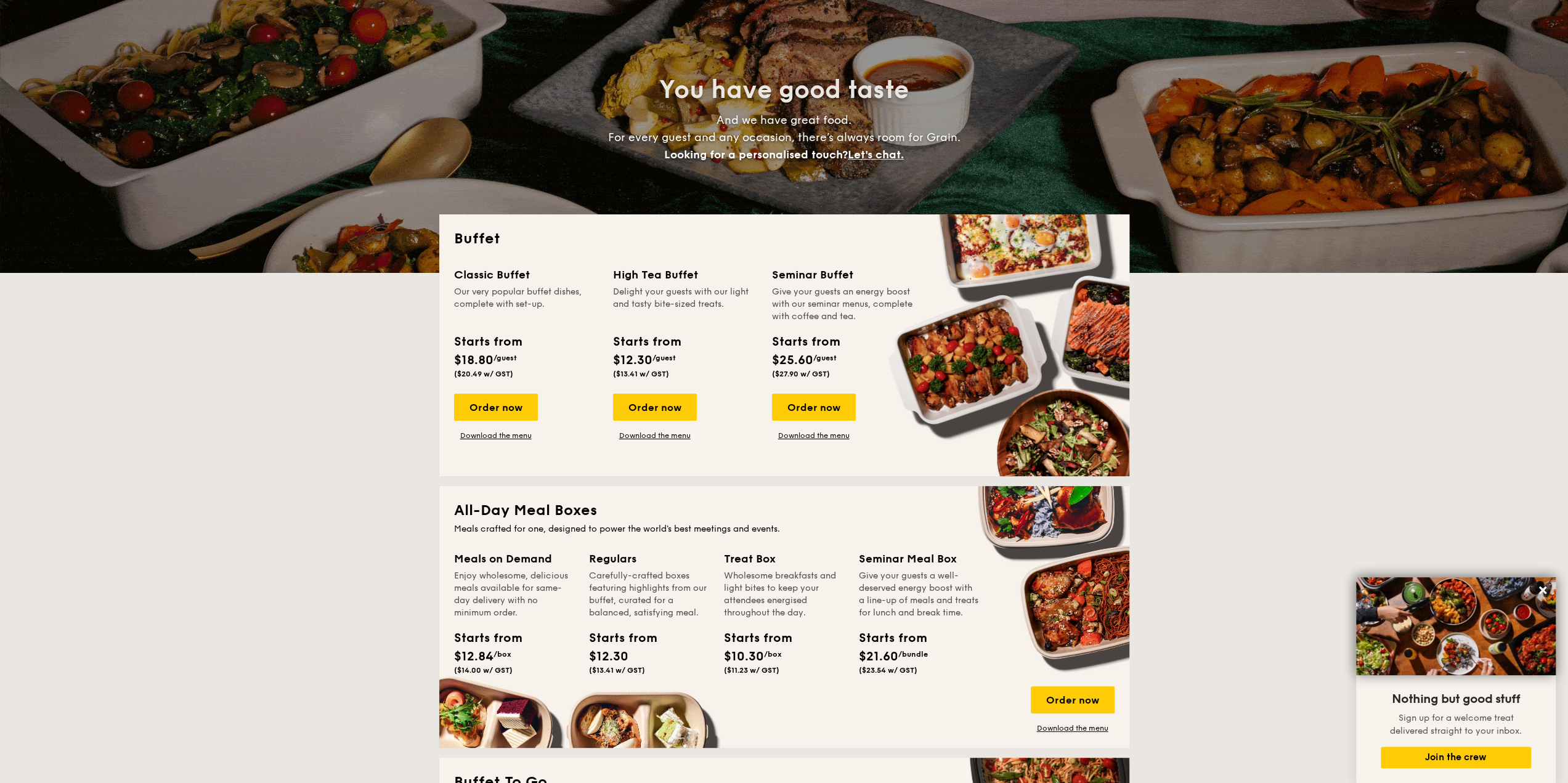
scroll to position [99, 0]
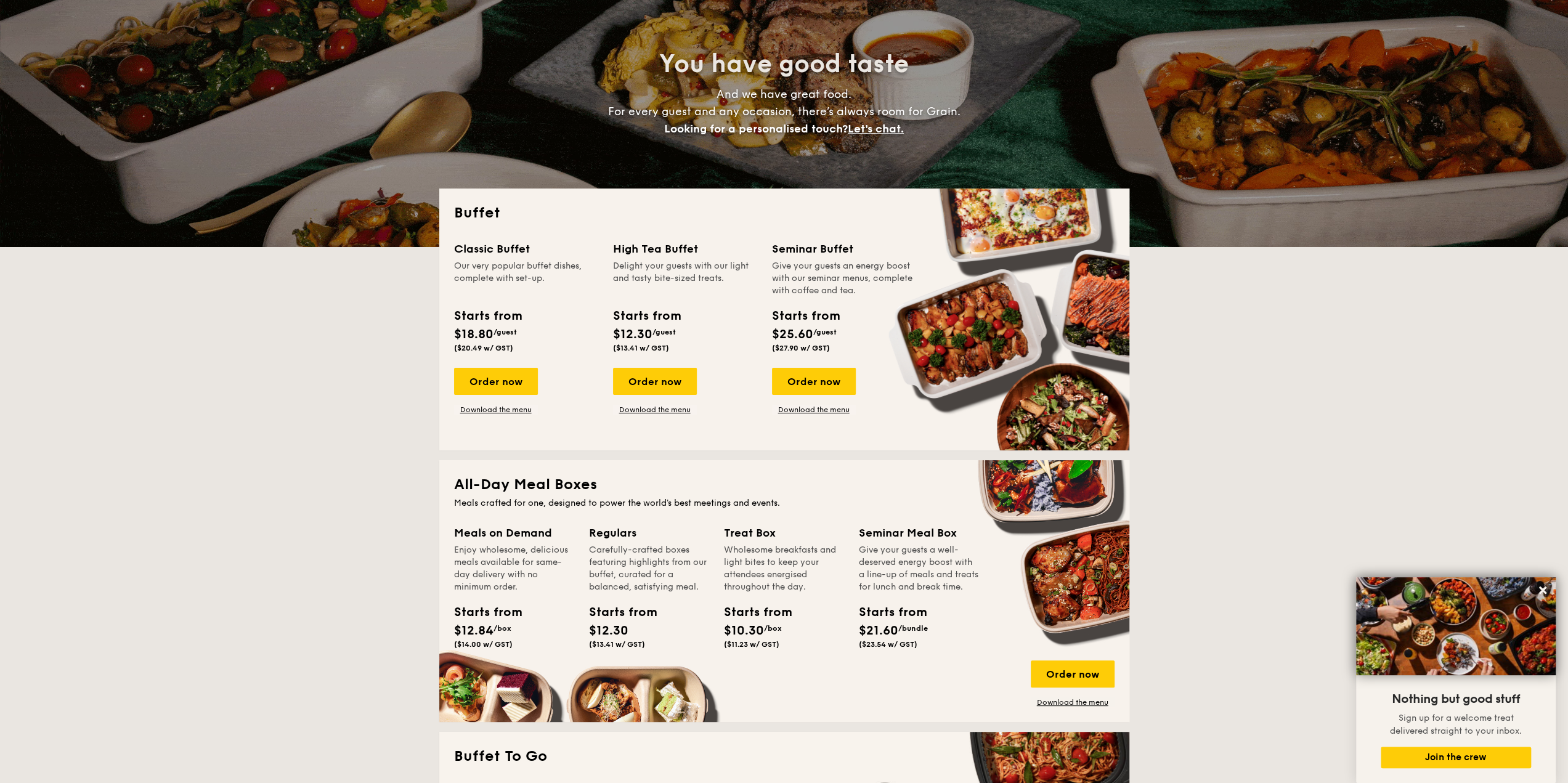
drag, startPoint x: 647, startPoint y: 381, endPoint x: 727, endPoint y: 323, distance: 98.8
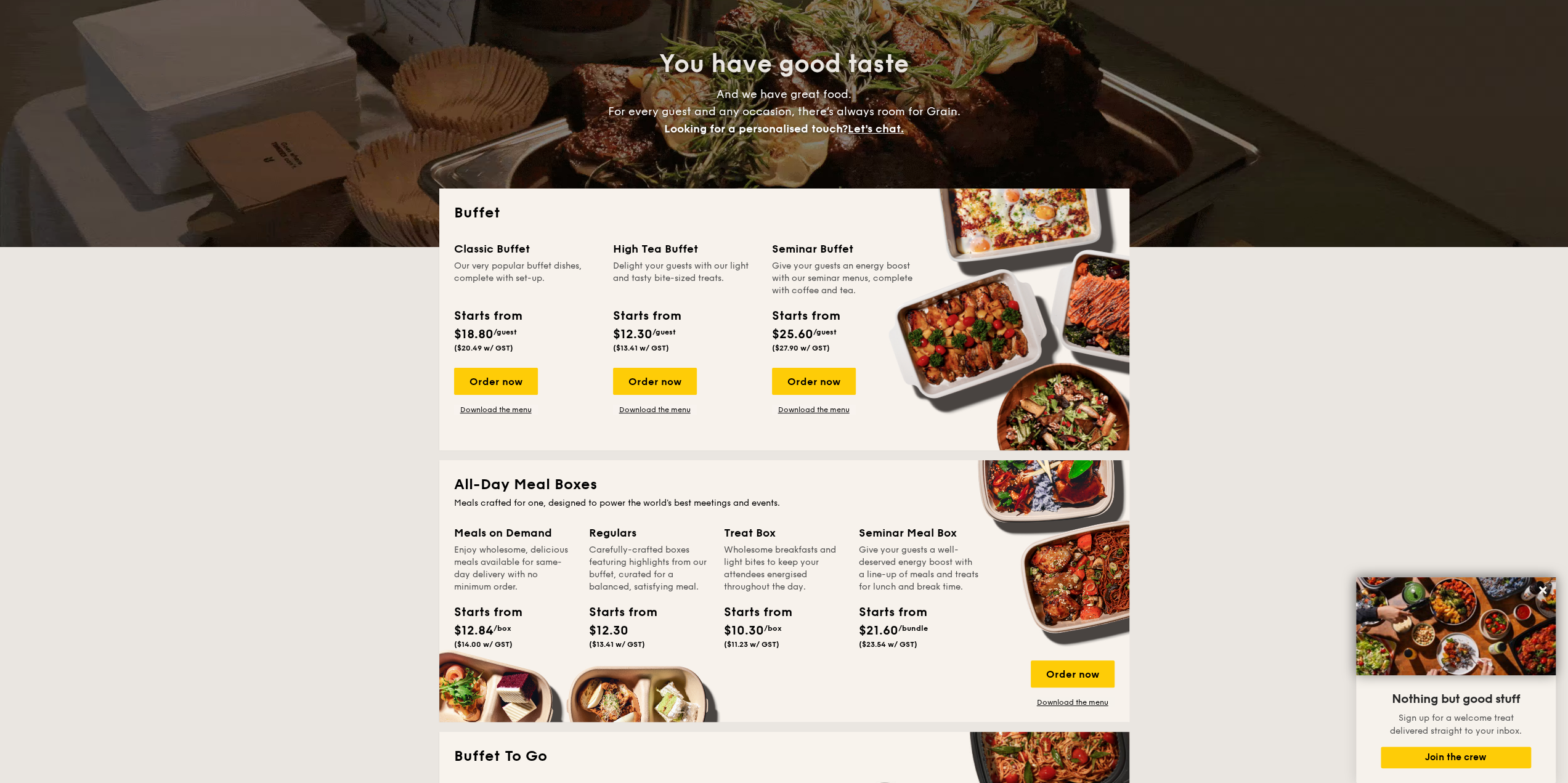
click at [727, 323] on div "Starts from $12.30 /guest ($13.41 w/ GST)" at bounding box center [685, 332] width 154 height 51
click at [660, 385] on div "Order now" at bounding box center [655, 381] width 84 height 27
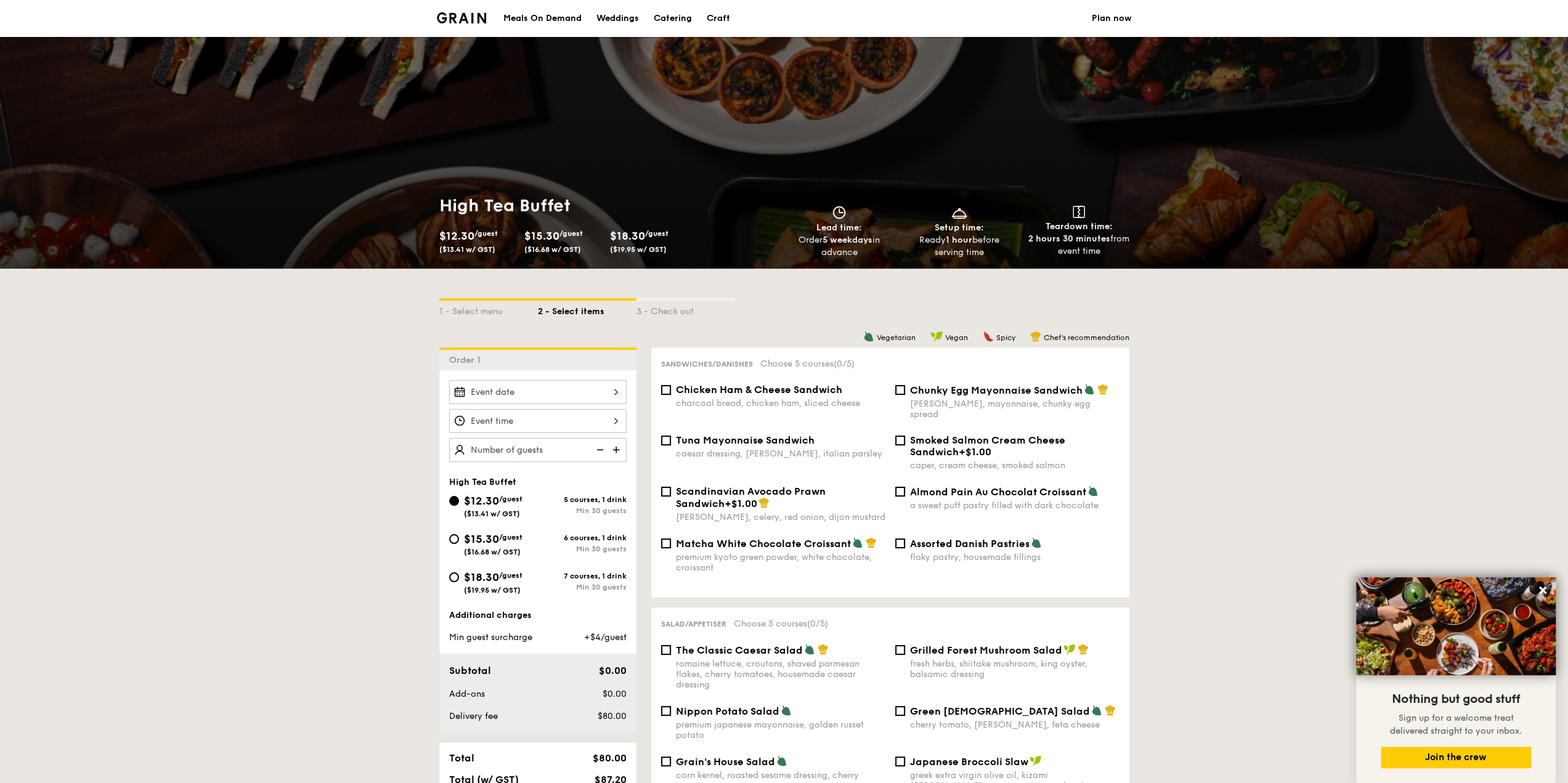
select select
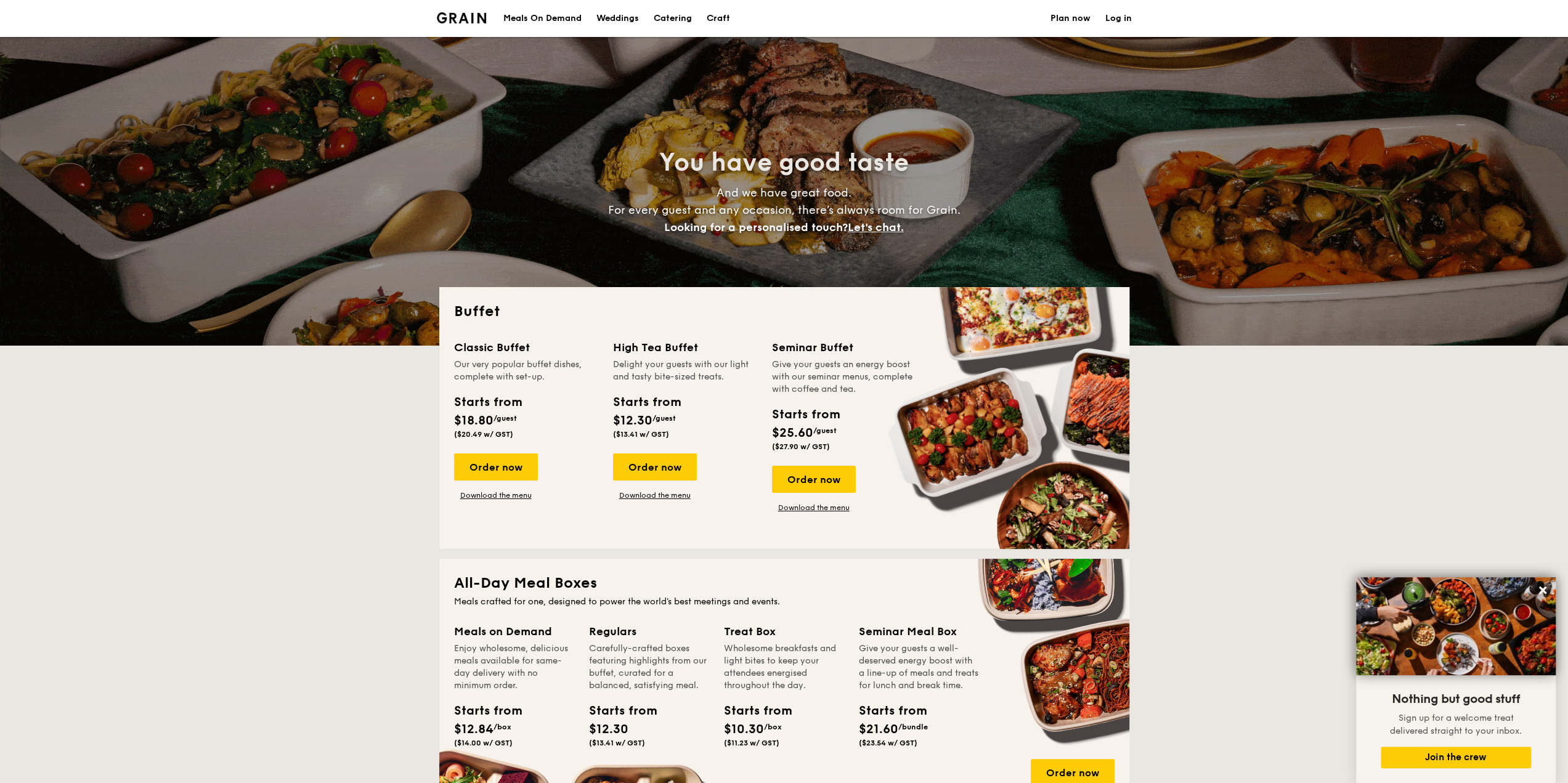
scroll to position [99, 0]
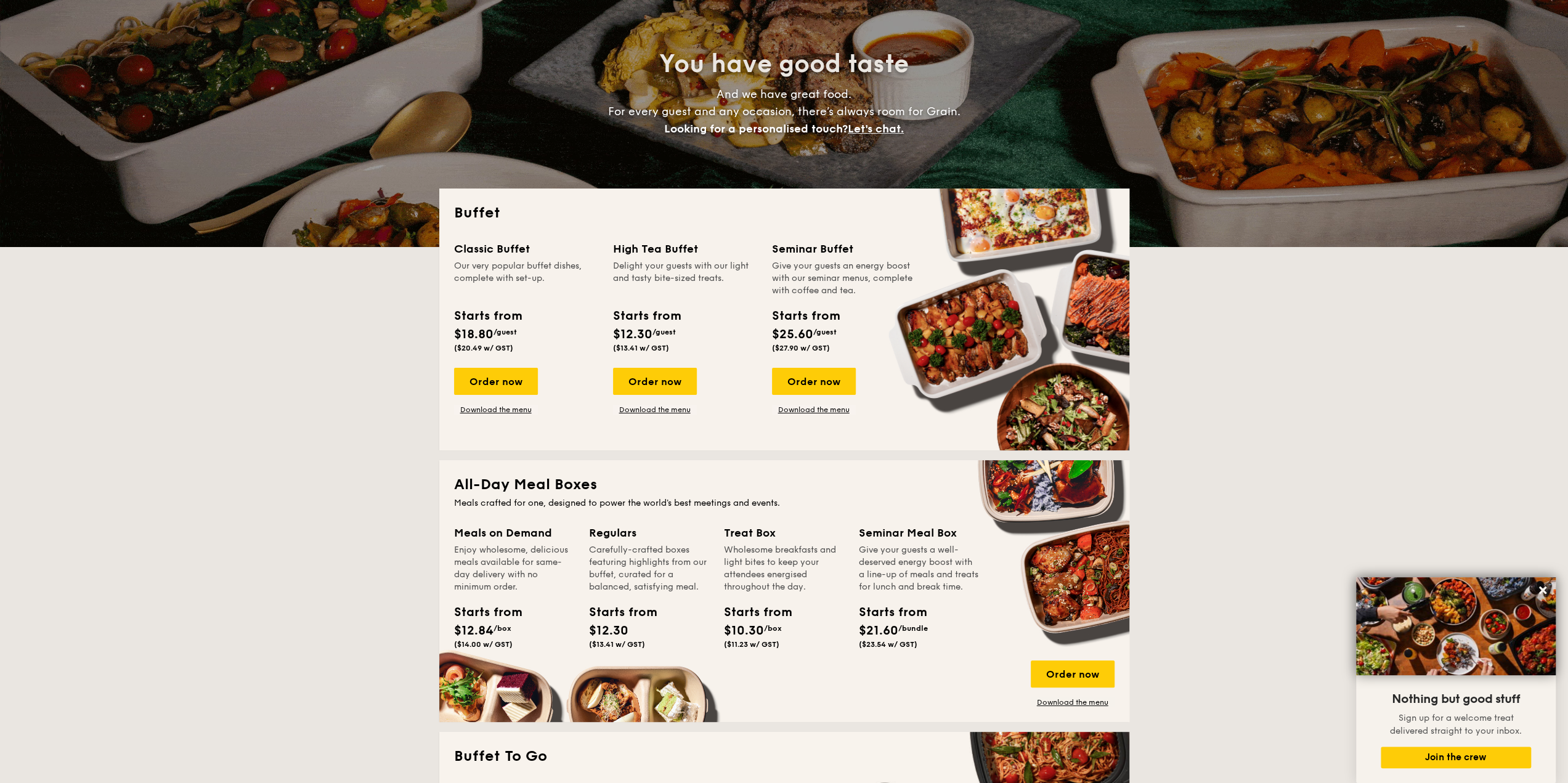
click at [659, 409] on link "Download the menu" at bounding box center [655, 410] width 84 height 10
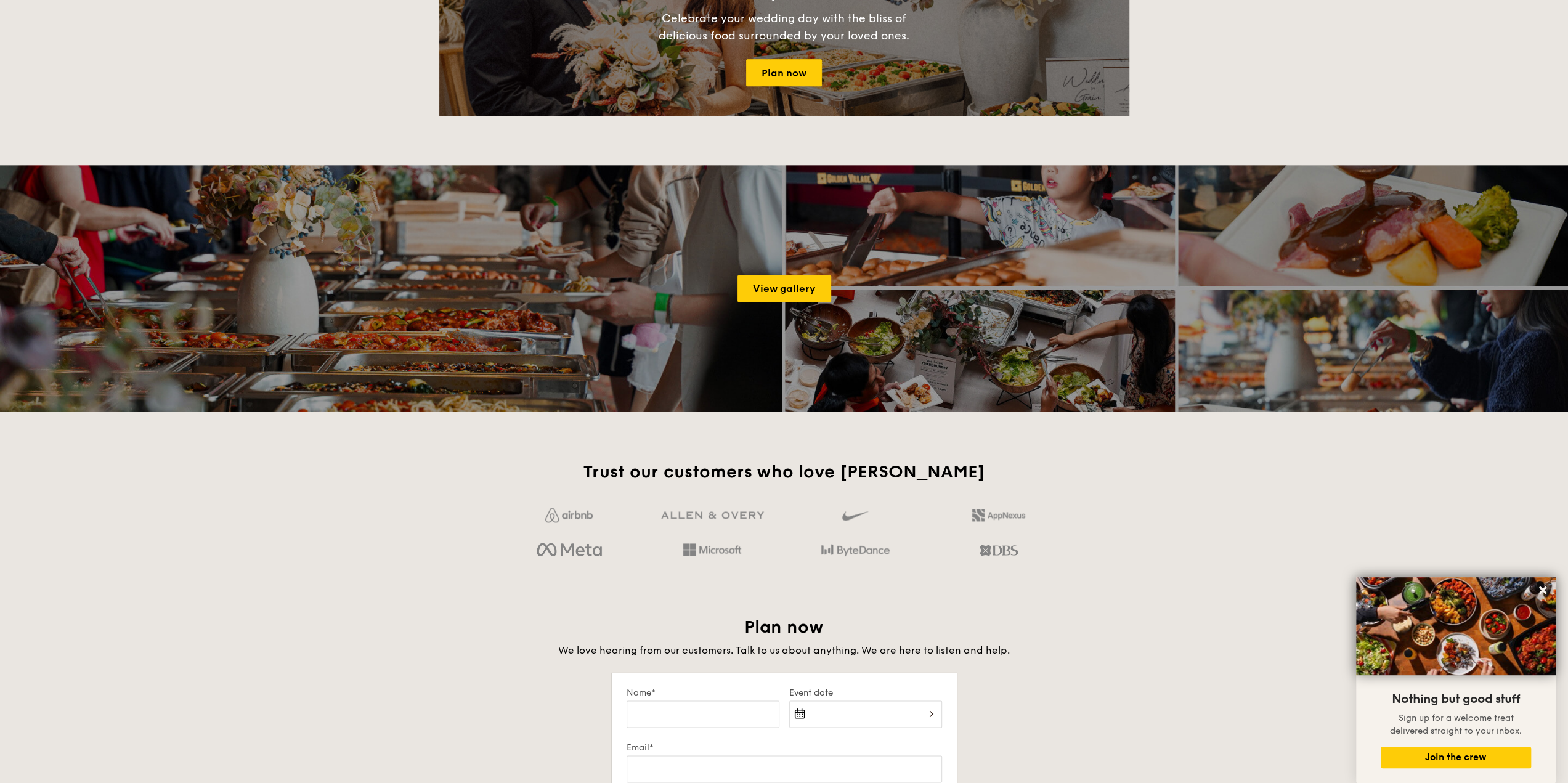
scroll to position [1506, 0]
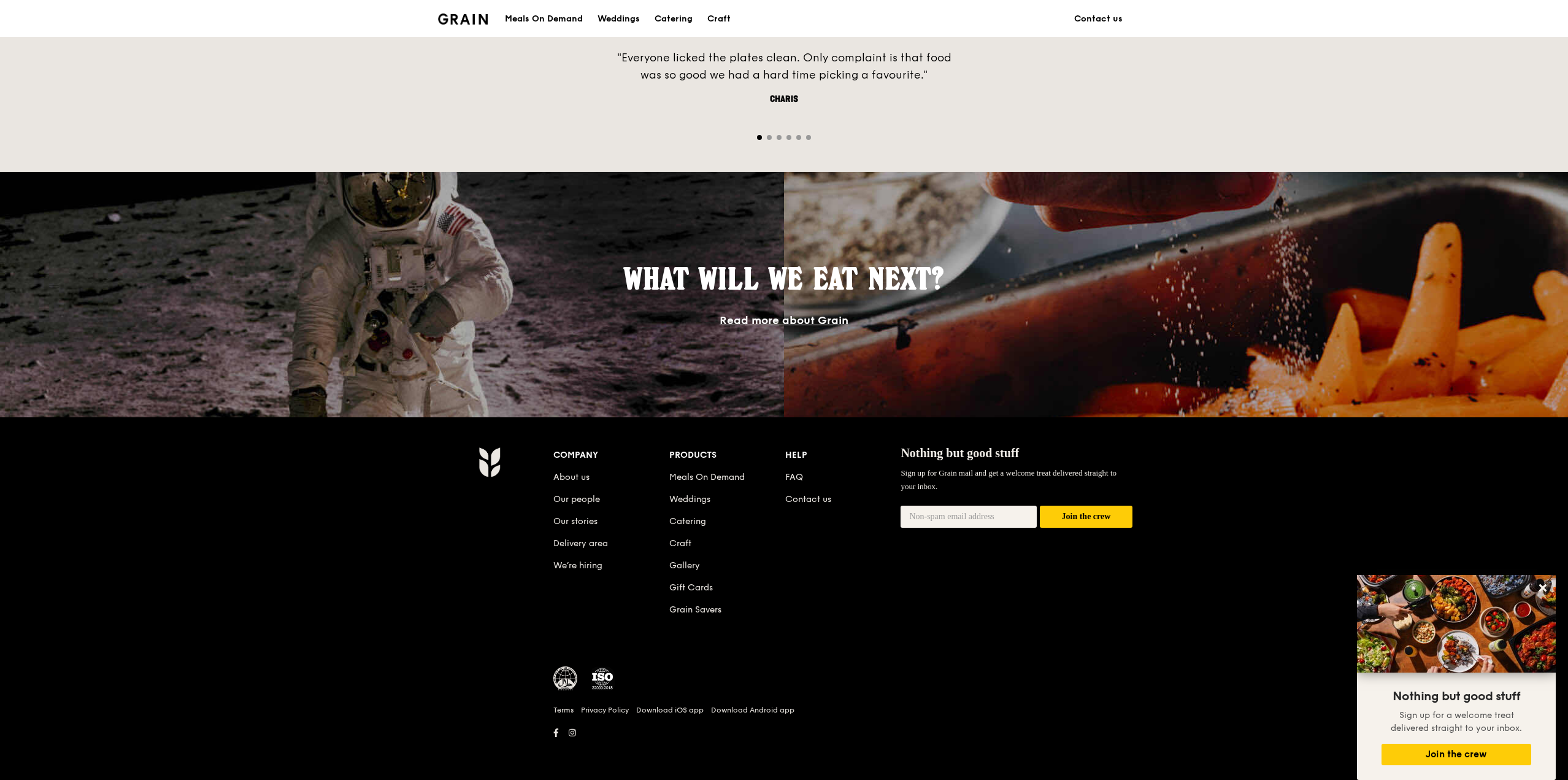
click at [559, 472] on link "About us" at bounding box center [572, 477] width 36 height 11
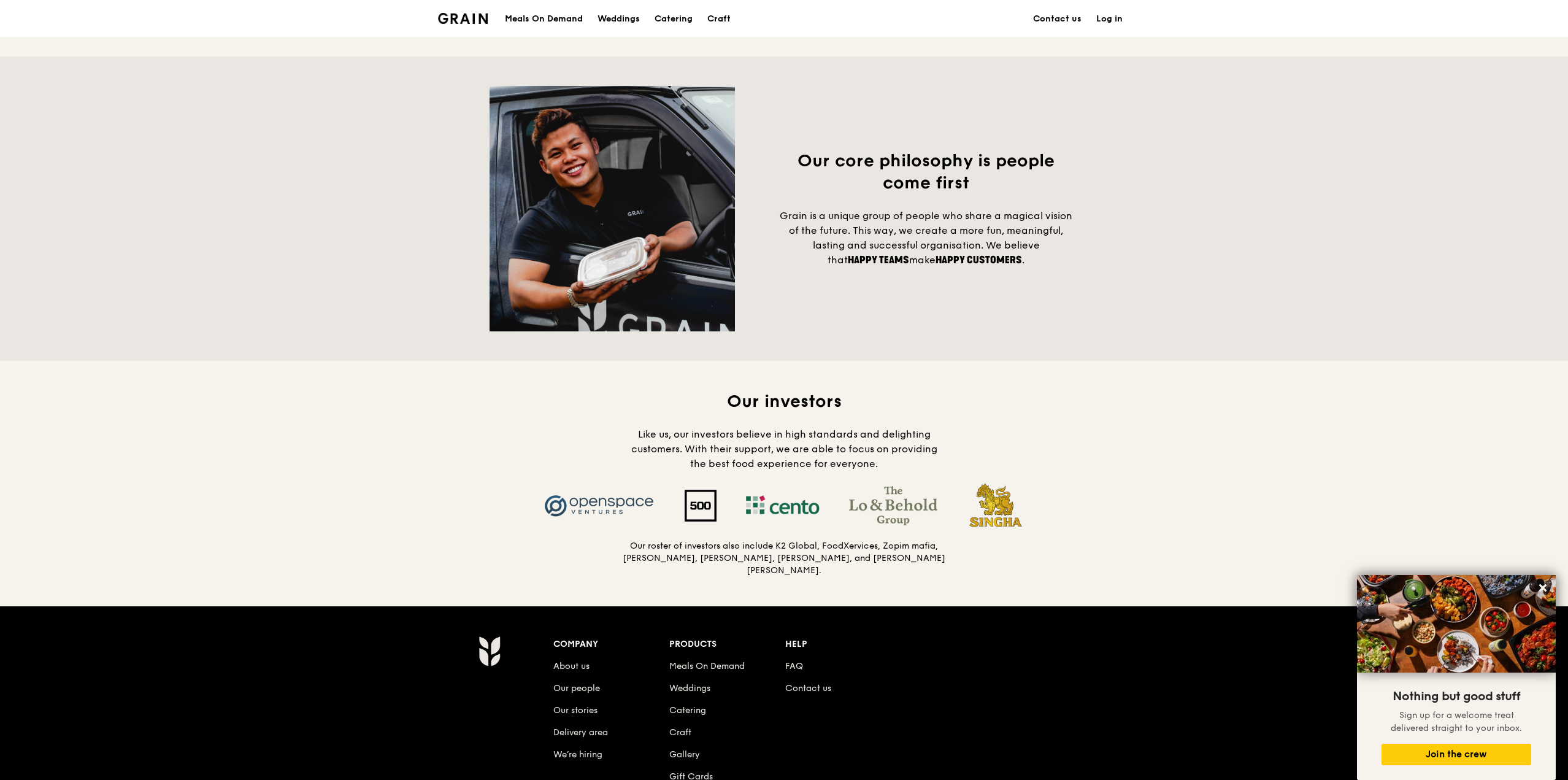
scroll to position [863, 0]
